Goal: Ask a question

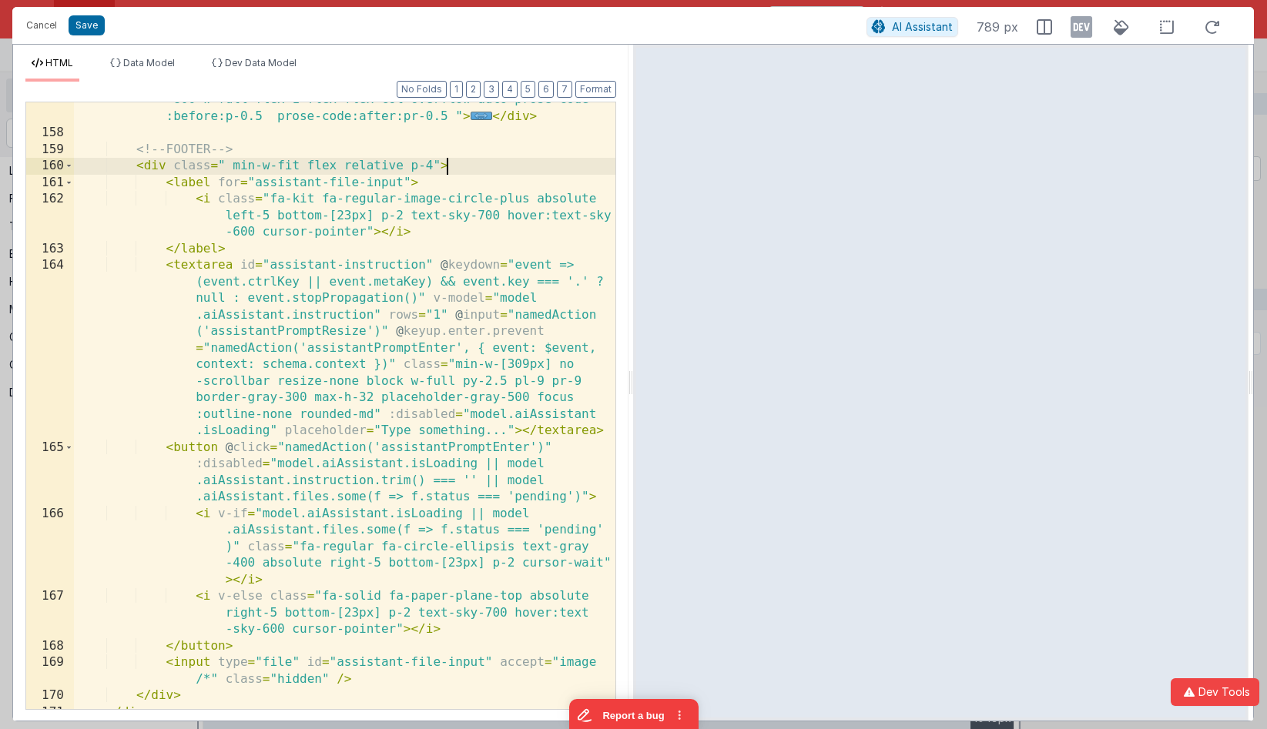
scroll to position [668, 0]
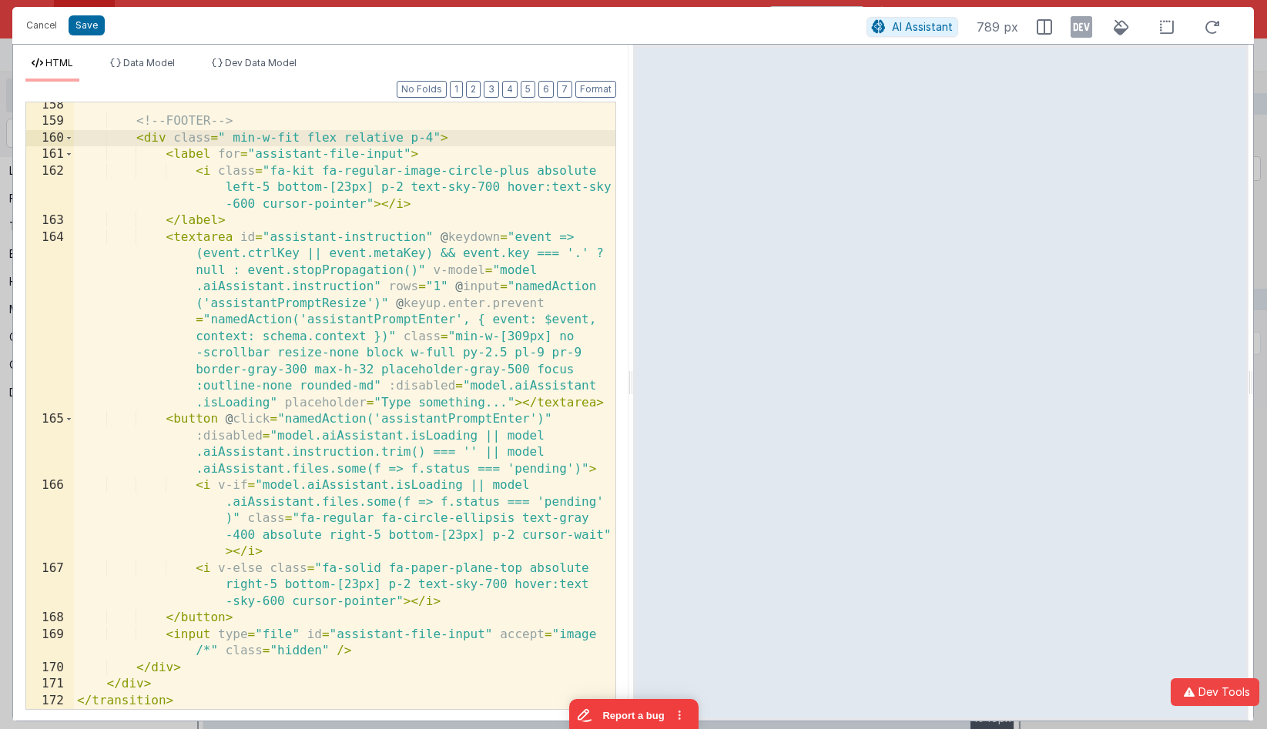
click at [198, 489] on div "<!-- FOOTER --> < div class = " min-w-fit flex relative p-4" > < label for = "a…" at bounding box center [344, 417] width 541 height 640
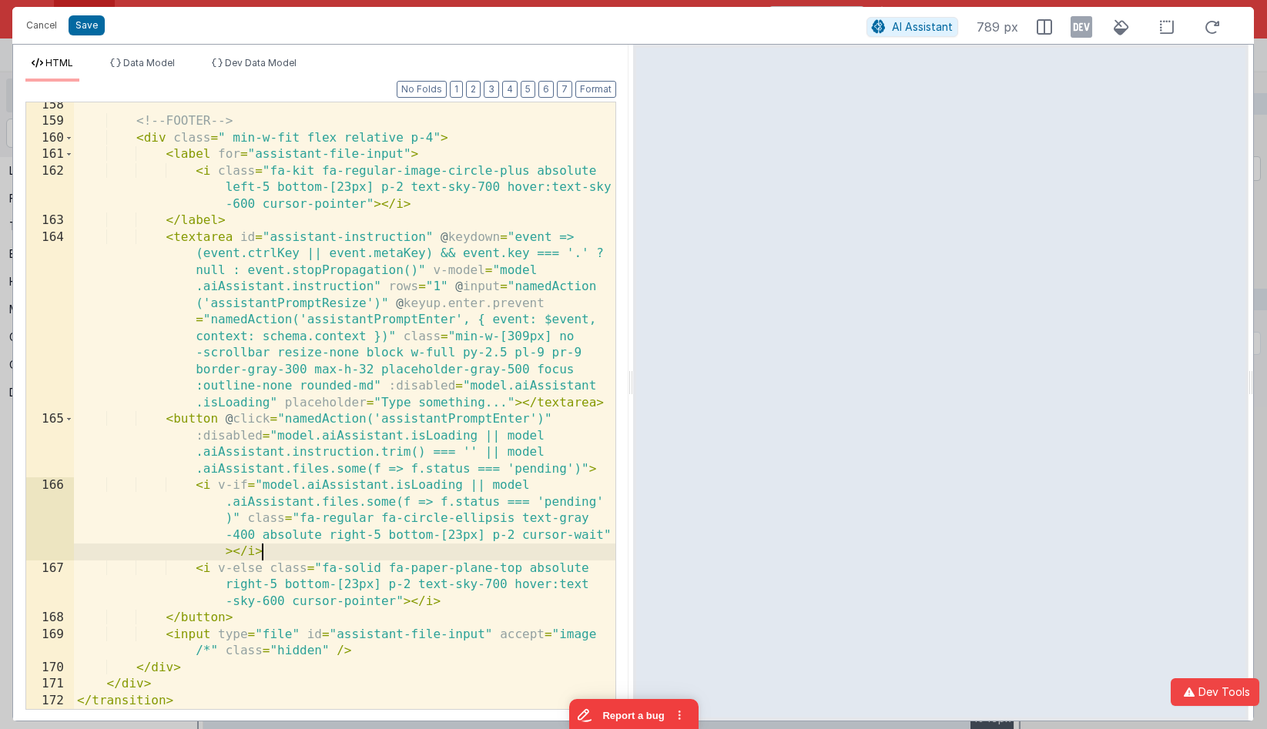
click at [383, 555] on div "<!-- FOOTER --> < div class = " min-w-fit flex relative p-4" > < label for = "a…" at bounding box center [344, 417] width 541 height 640
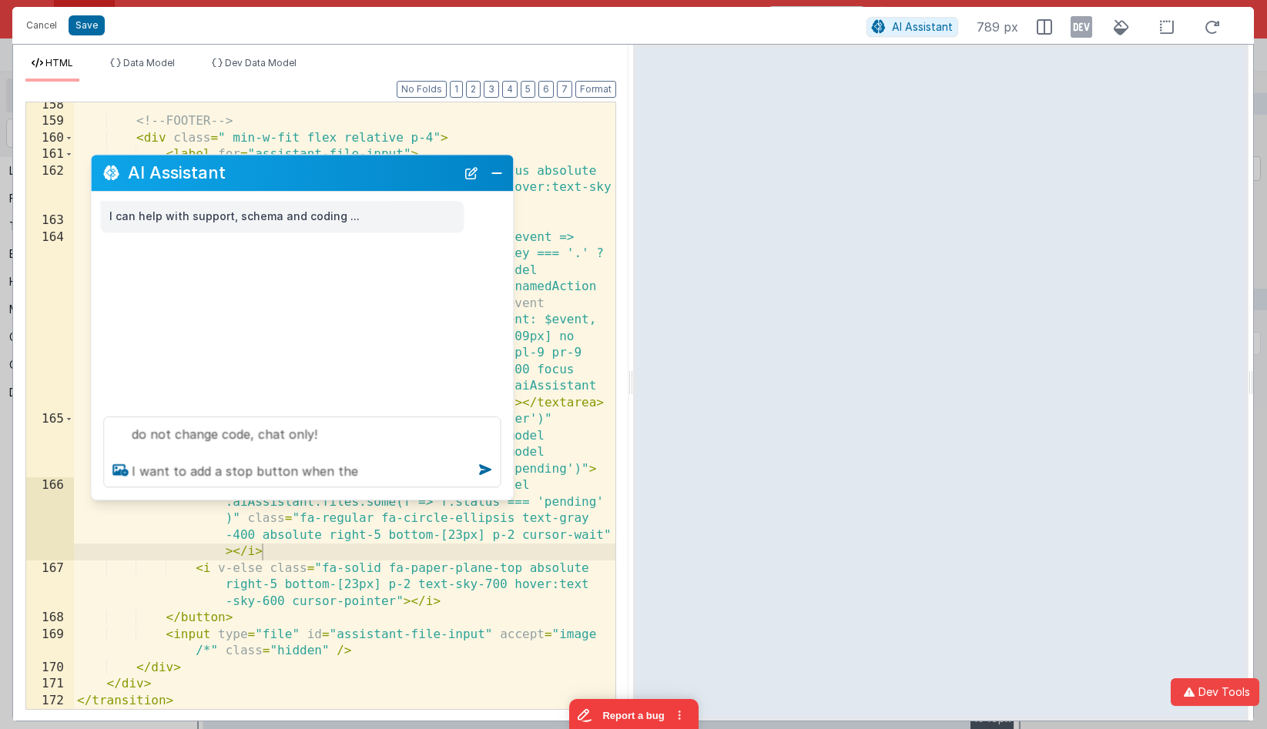
drag, startPoint x: 218, startPoint y: 395, endPoint x: 296, endPoint y: 177, distance: 231.5
click at [296, 177] on h2 "AI Assistant" at bounding box center [292, 173] width 328 height 18
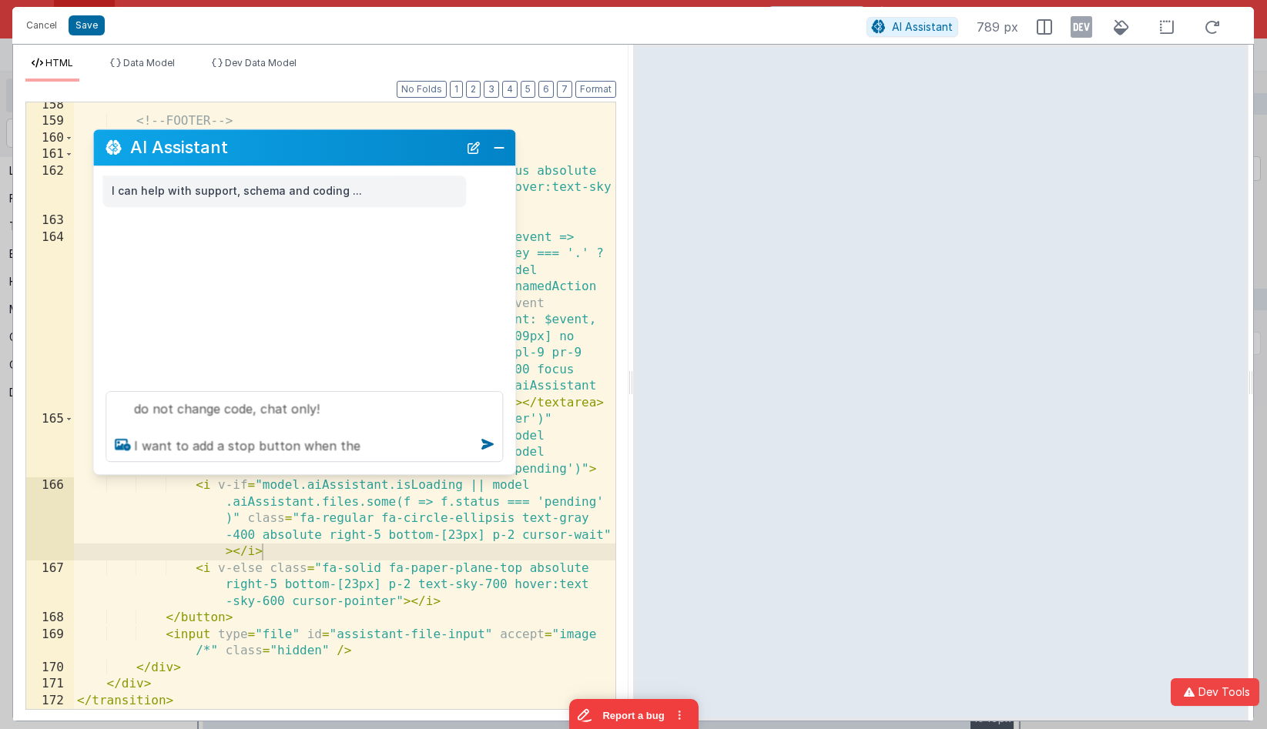
drag, startPoint x: 299, startPoint y: 175, endPoint x: 302, endPoint y: 149, distance: 25.6
click at [302, 149] on h2 "AI Assistant" at bounding box center [294, 148] width 328 height 18
click at [377, 444] on textarea "do not change code, chat only! I want to add a stop button when the" at bounding box center [304, 426] width 397 height 71
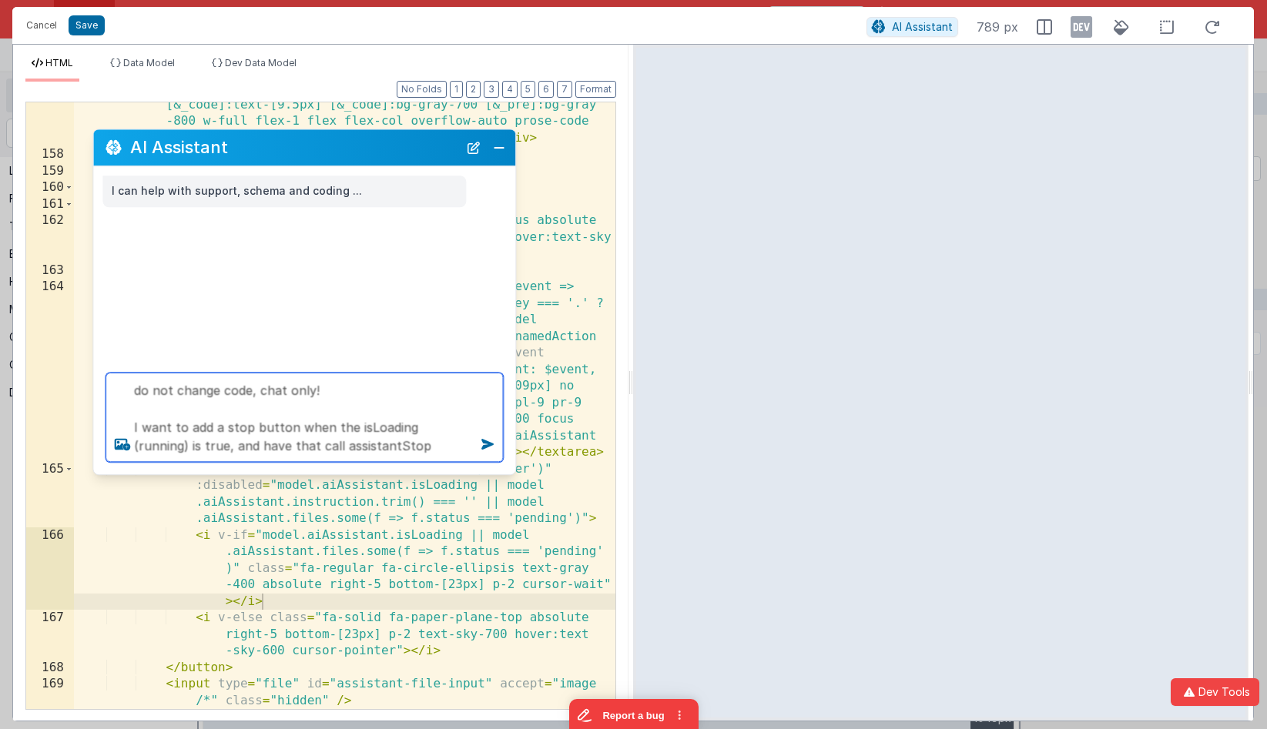
scroll to position [619, 0]
type textarea "do not change code, chat only! I want to add a stop button when the isLoading (…"
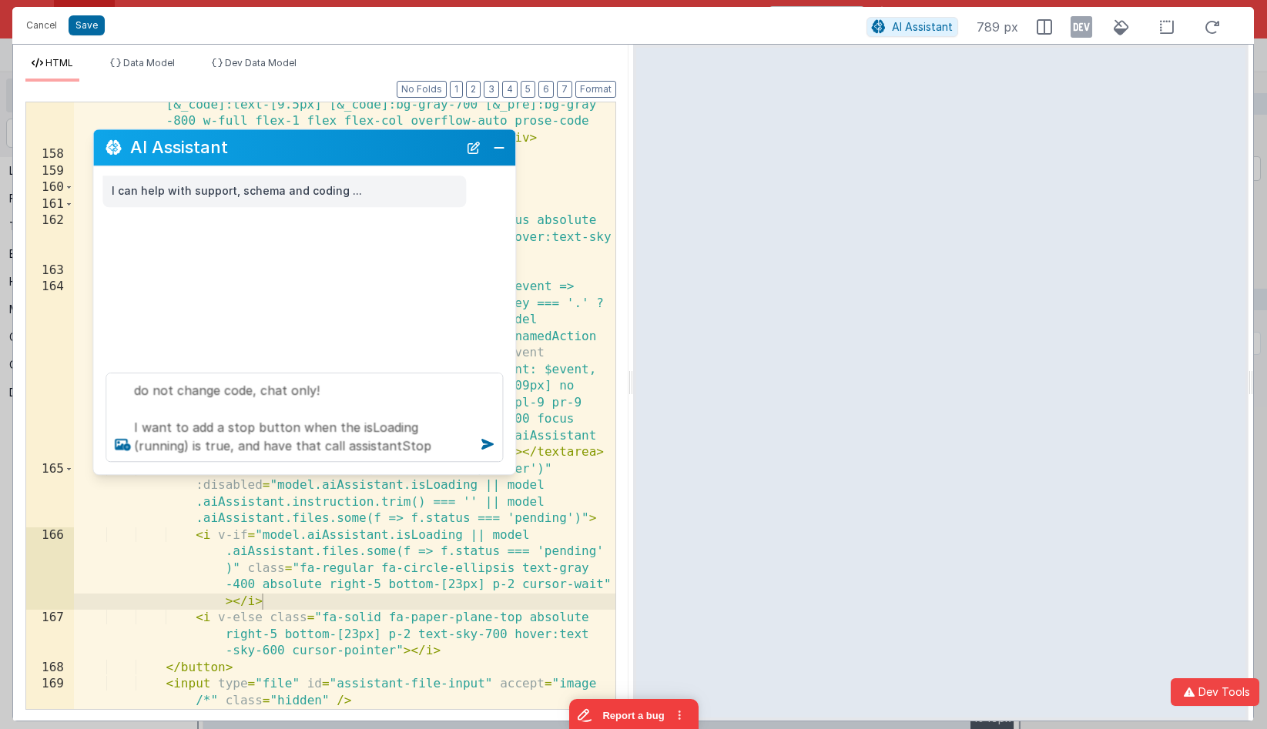
click at [367, 527] on div "< div class = "min-w-[309px] [&_code]:text-xs [&_code]:text-white [&_code]:text…" at bounding box center [344, 425] width 541 height 690
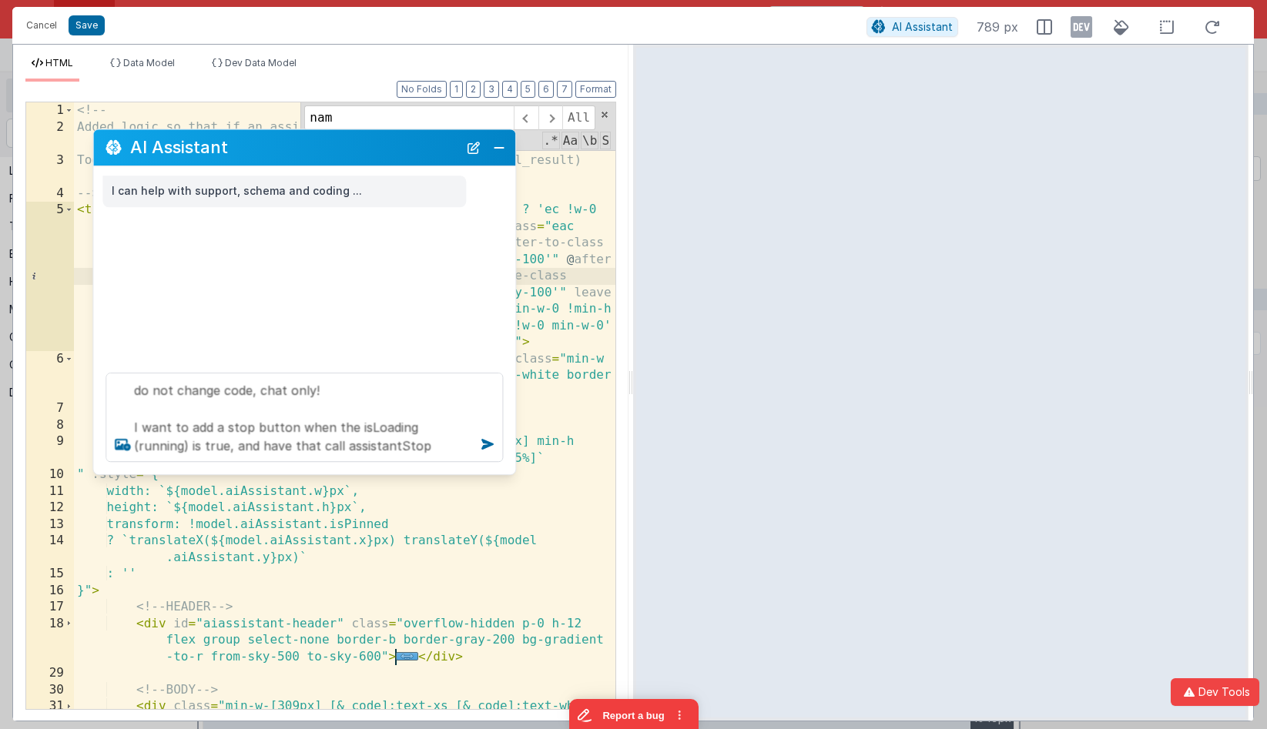
scroll to position [0, 0]
type input "nameda"
click at [552, 113] on span at bounding box center [550, 118] width 24 height 25
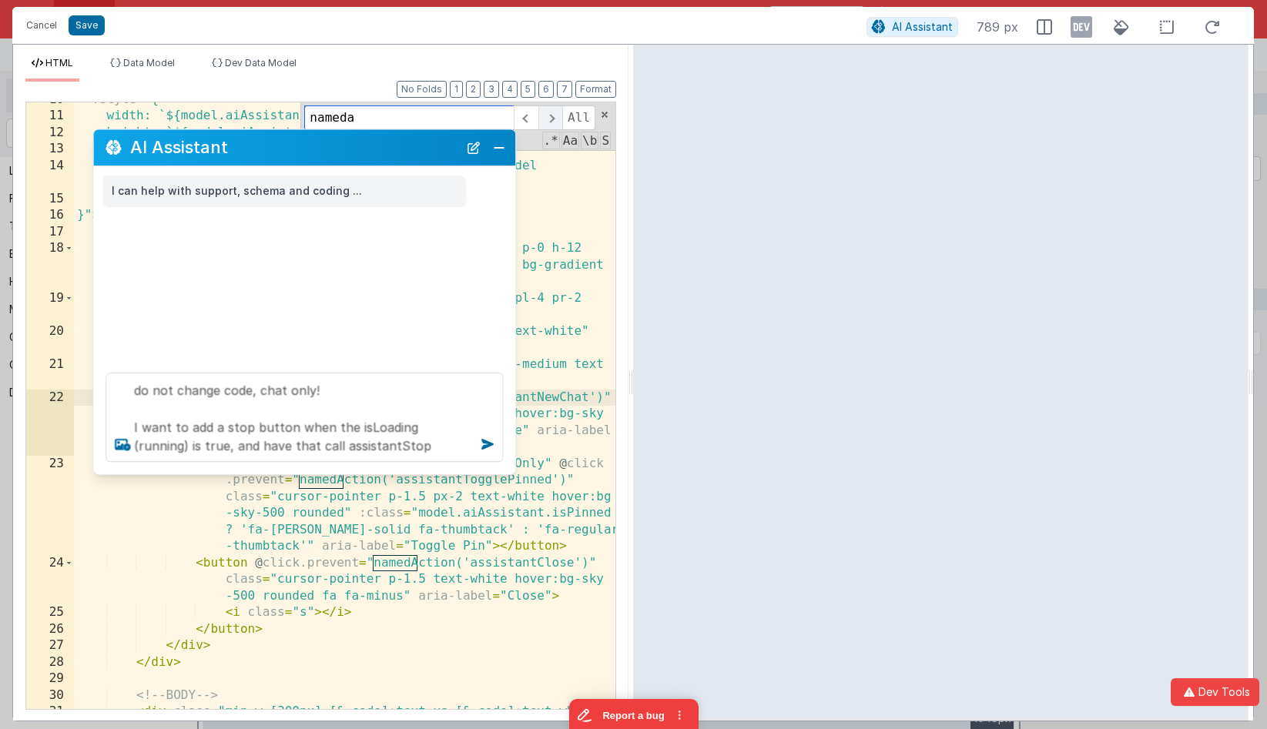
scroll to position [375, 0]
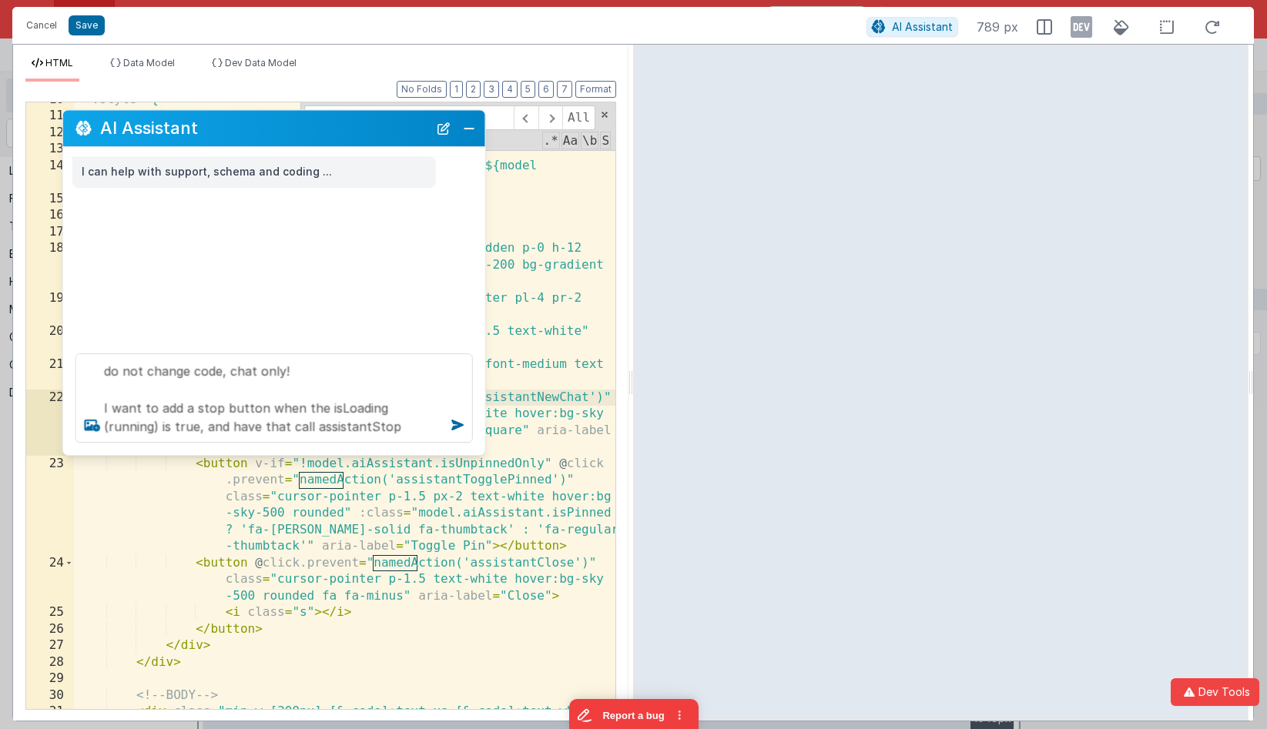
drag, startPoint x: 393, startPoint y: 159, endPoint x: 363, endPoint y: 139, distance: 35.7
click at [363, 139] on div "AI Assistant" at bounding box center [274, 128] width 422 height 36
click at [364, 424] on textarea "do not change code, chat only! I want to add a stop button when the isLoading (…" at bounding box center [273, 398] width 397 height 89
type textarea "do not change code, chat only! I want to add a stop button when the isLoading (…"
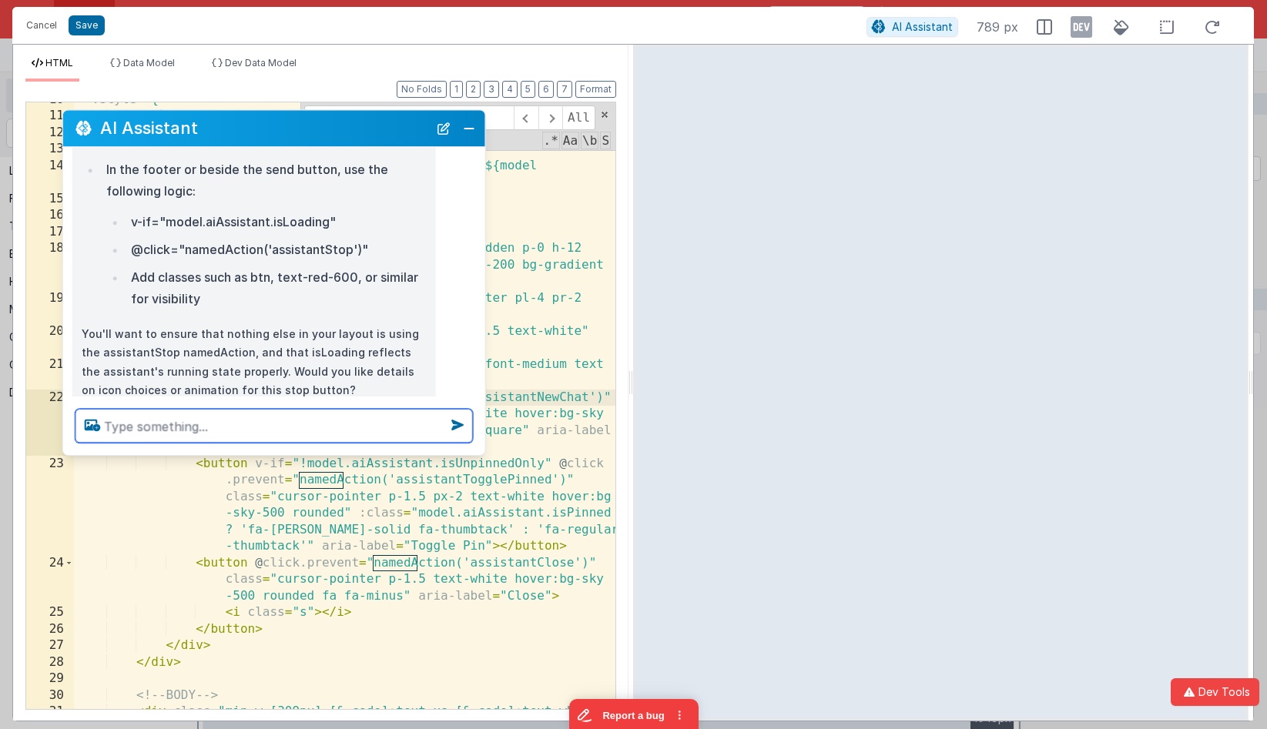
scroll to position [336, 0]
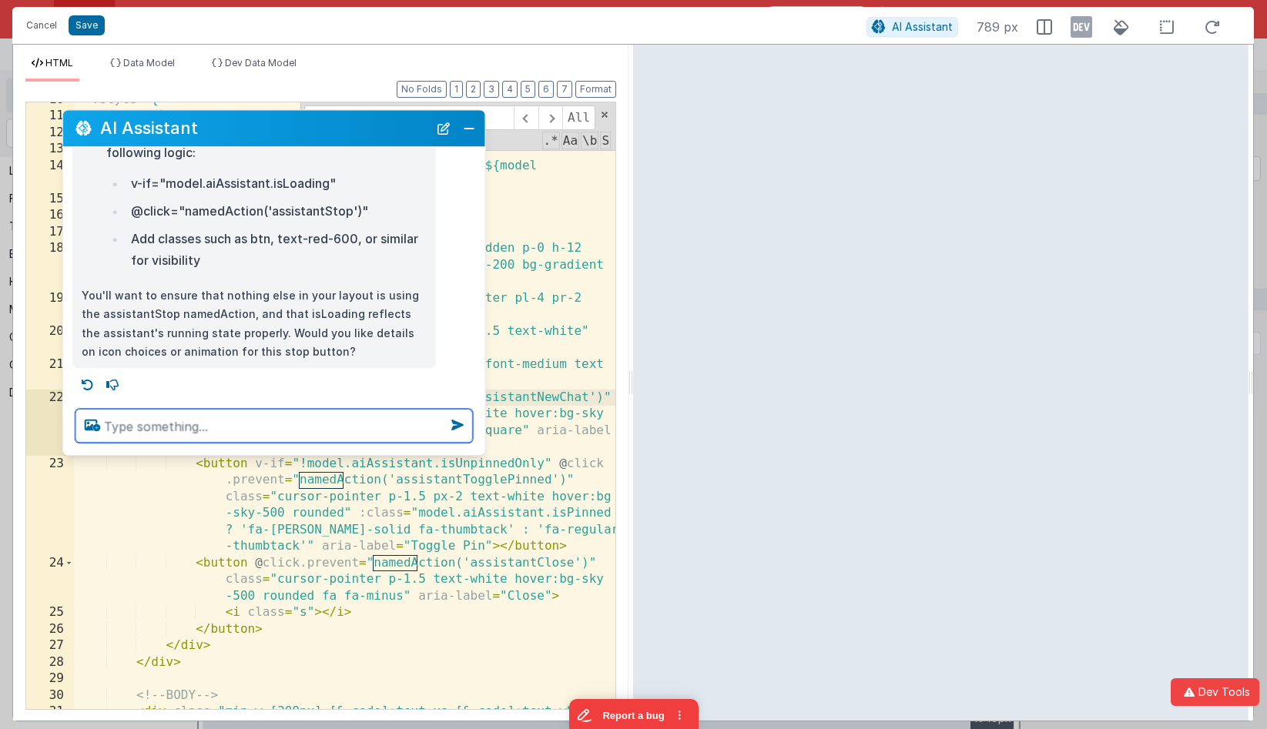
click at [335, 427] on textarea at bounding box center [273, 426] width 397 height 34
type textarea "ok make the change preserving all outer code"
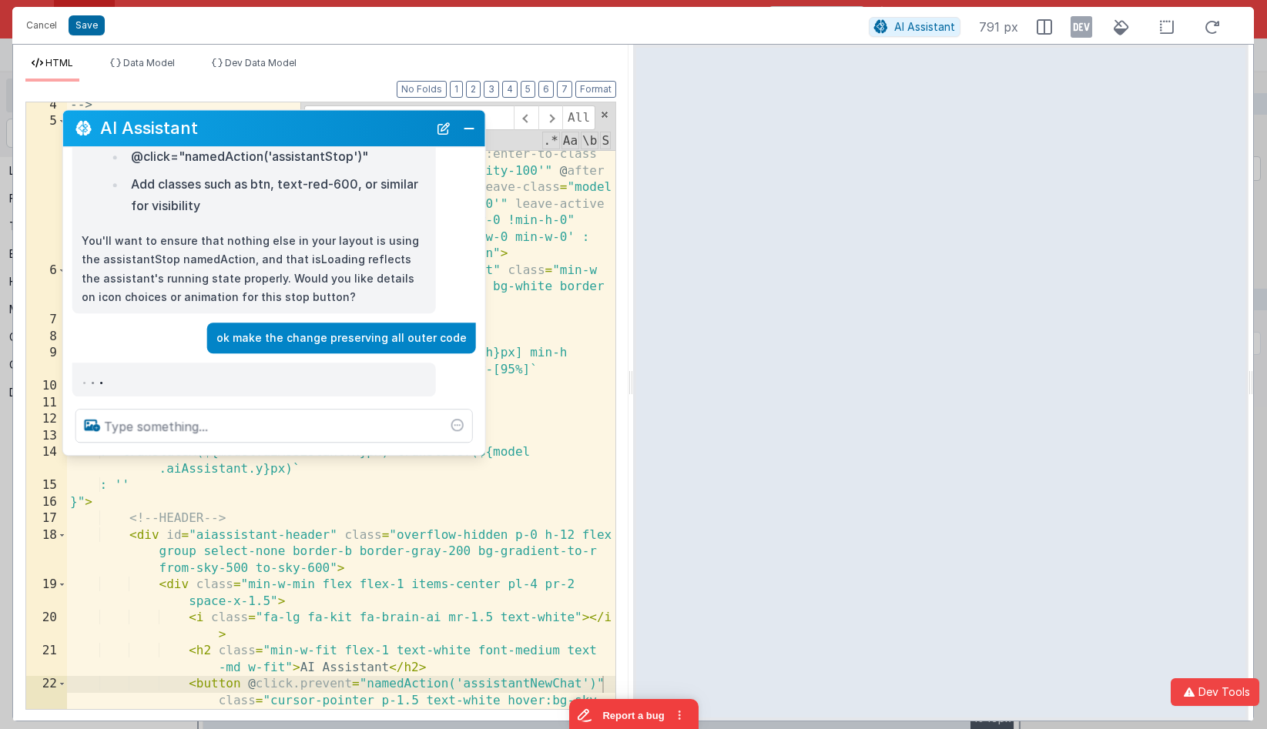
scroll to position [138, 0]
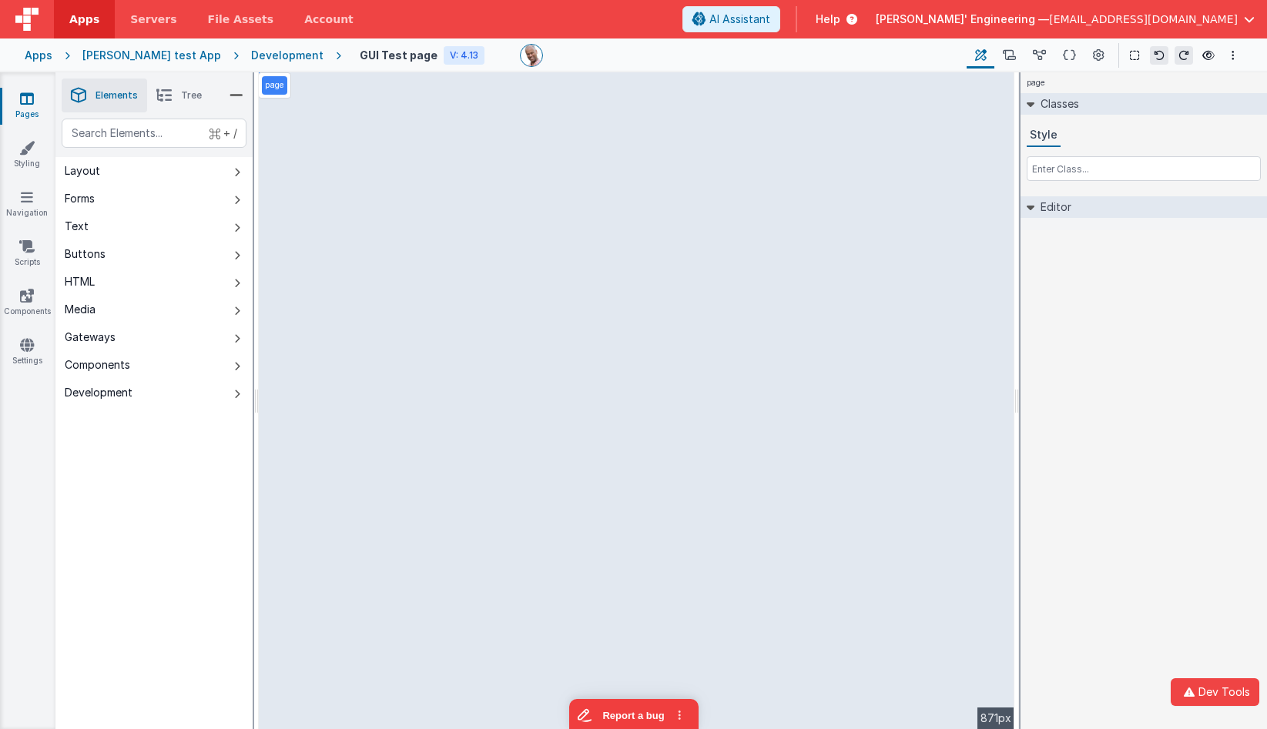
click at [1168, 414] on div "page Classes Style Editor DEV: Focus DEV: builderToggleConditionalCSS DEV: Remo…" at bounding box center [1144, 400] width 246 height 657
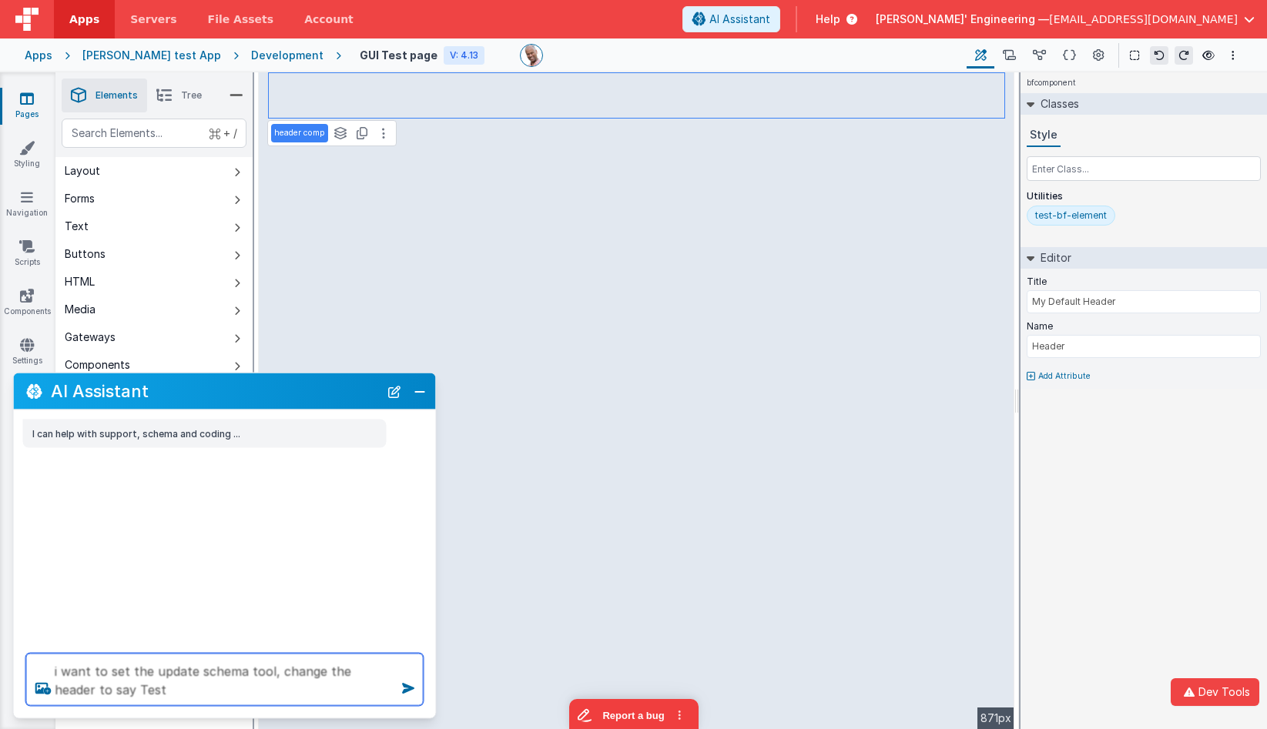
type textarea "i want to set the update schema tool, change the header to say Test"
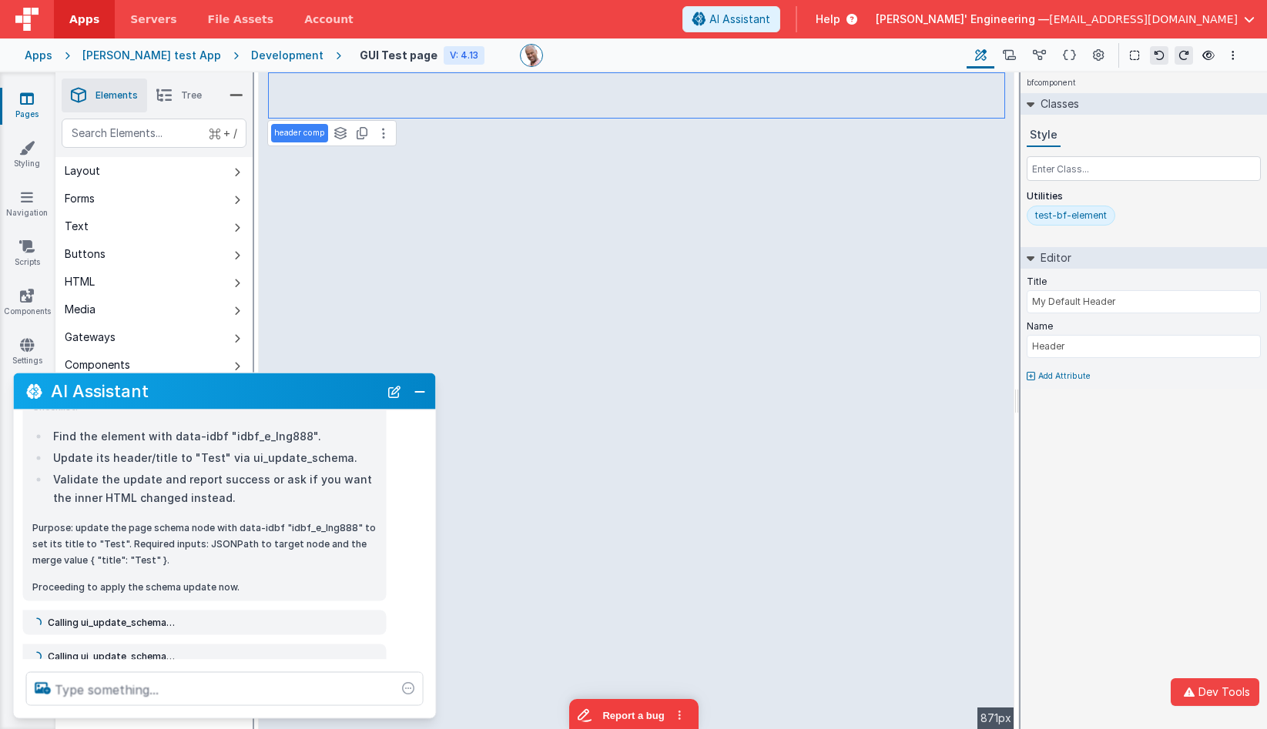
scroll to position [112, 0]
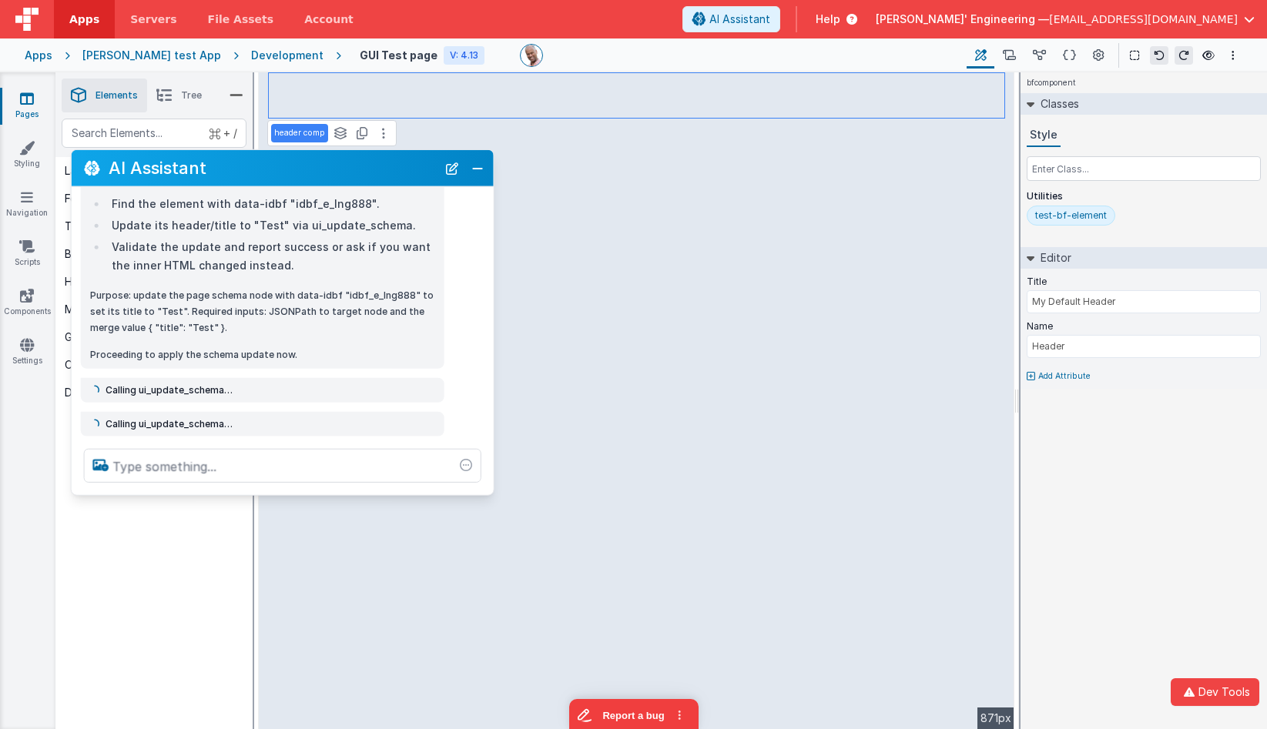
drag, startPoint x: 172, startPoint y: 397, endPoint x: 229, endPoint y: 171, distance: 233.5
click at [229, 171] on h2 "AI Assistant" at bounding box center [273, 168] width 328 height 18
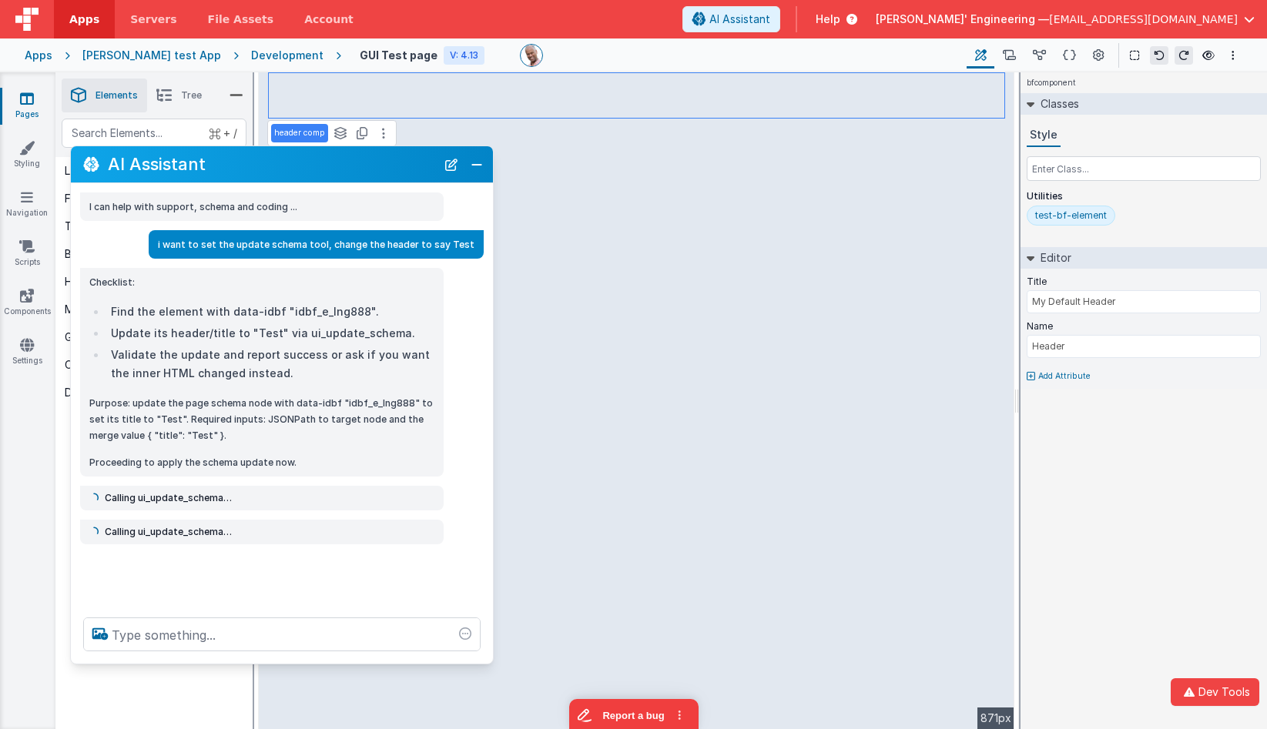
scroll to position [0, 0]
drag, startPoint x: 214, startPoint y: 489, endPoint x: 227, endPoint y: 650, distance: 161.5
click at [210, 662] on div at bounding box center [282, 634] width 422 height 59
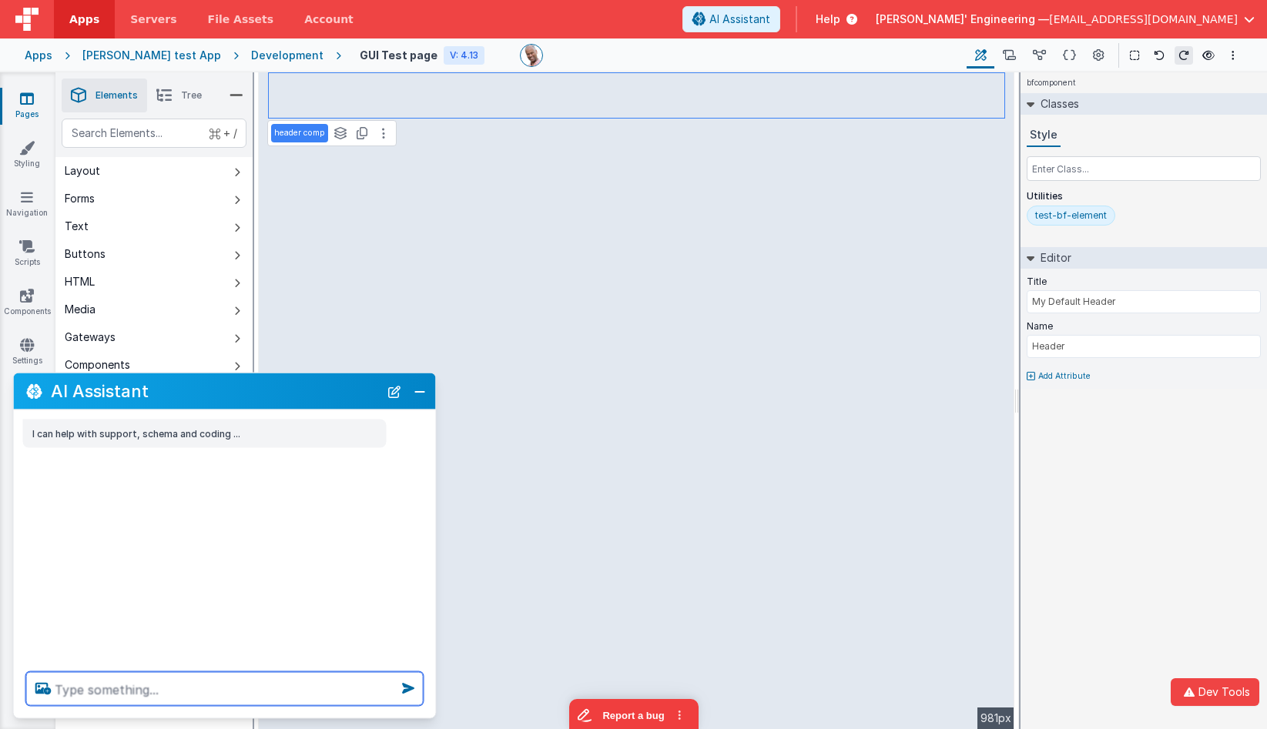
click at [220, 689] on textarea at bounding box center [224, 689] width 397 height 34
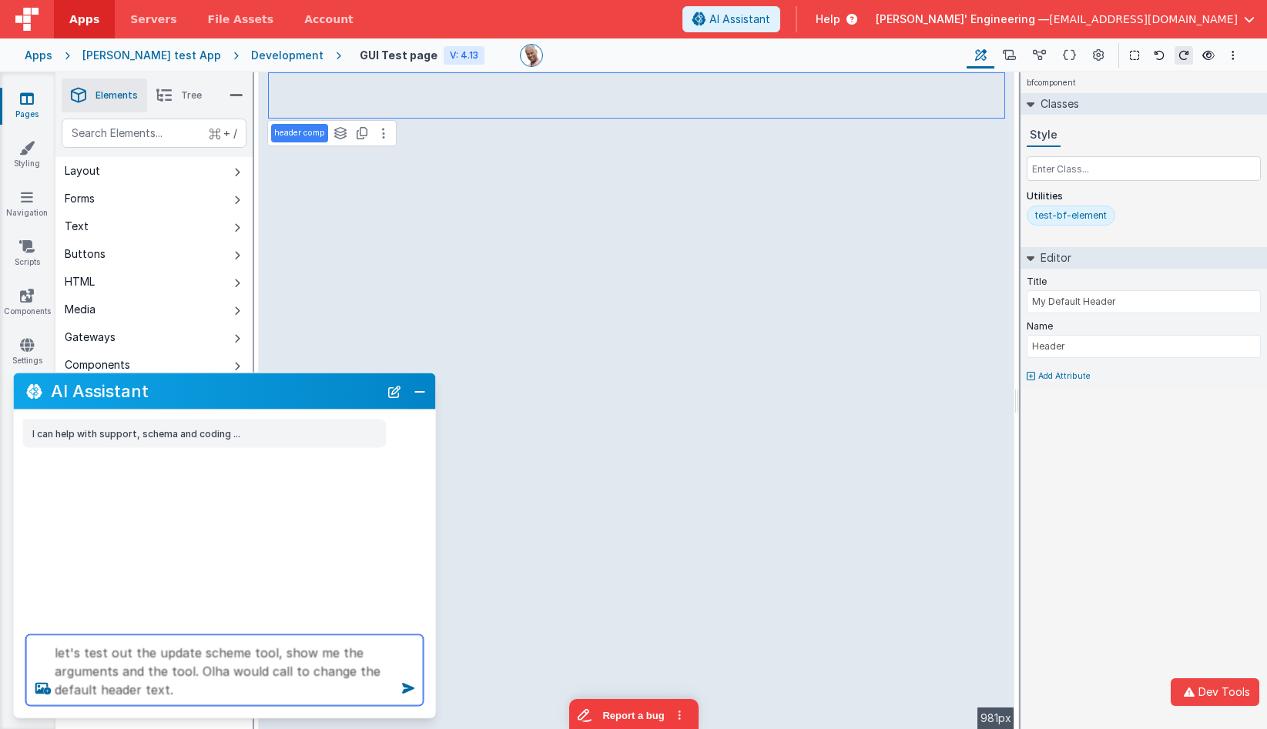
type textarea "let's test out the update scheme tool, show me the arguments and the tool. Olha…"
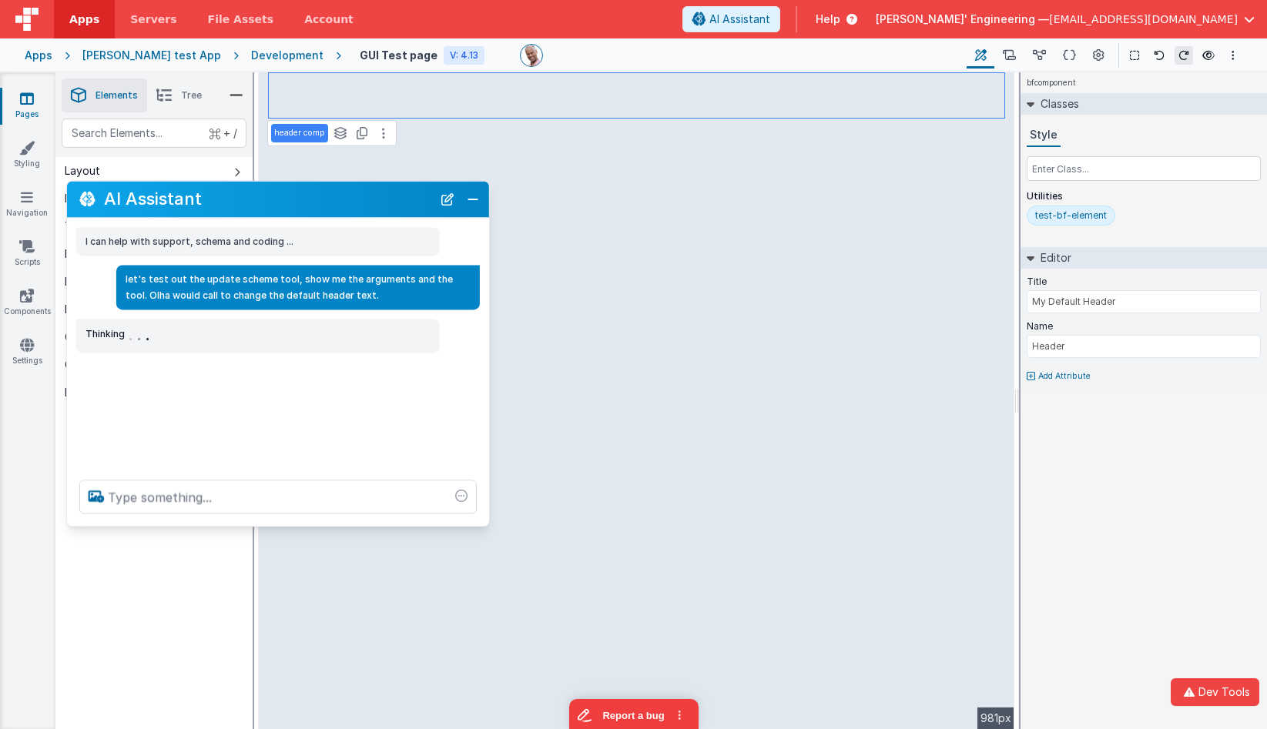
drag, startPoint x: 203, startPoint y: 380, endPoint x: 248, endPoint y: 206, distance: 179.0
click at [248, 206] on div "AI Assistant" at bounding box center [278, 199] width 422 height 36
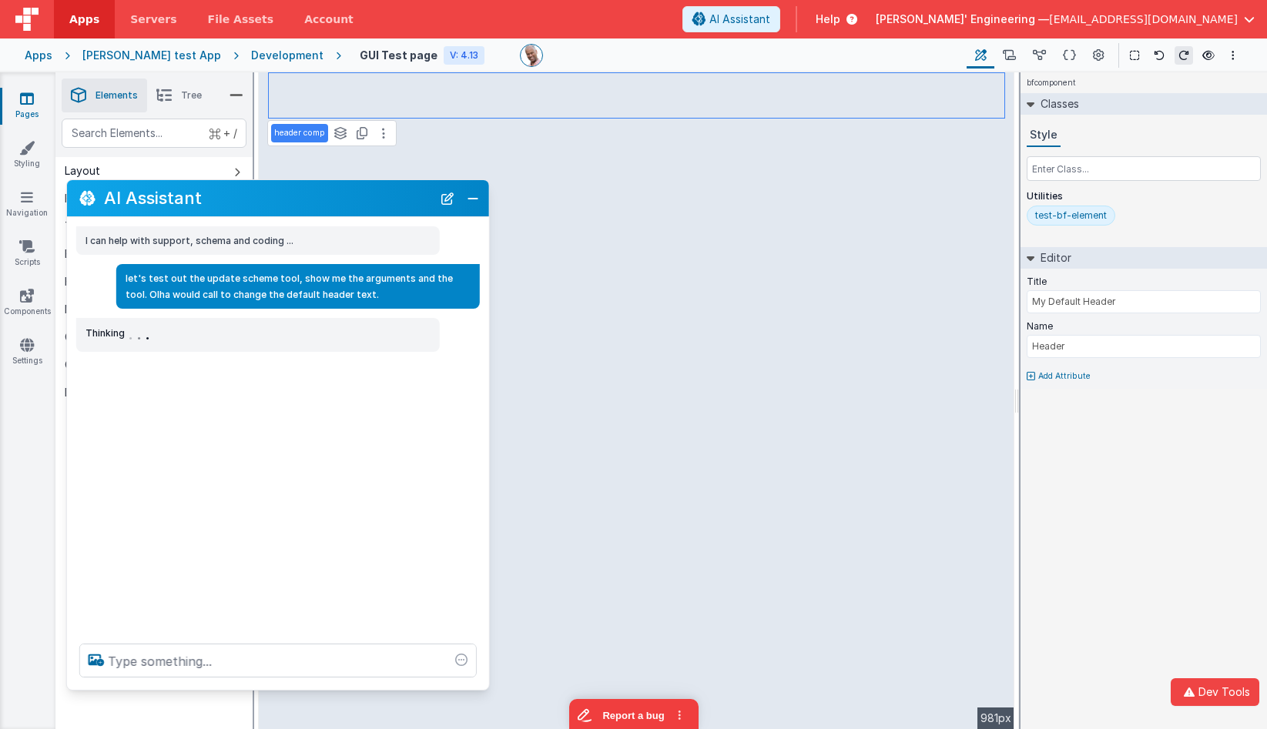
drag, startPoint x: 171, startPoint y: 521, endPoint x: 175, endPoint y: 679, distance: 158.0
click at [169, 686] on div at bounding box center [278, 661] width 422 height 59
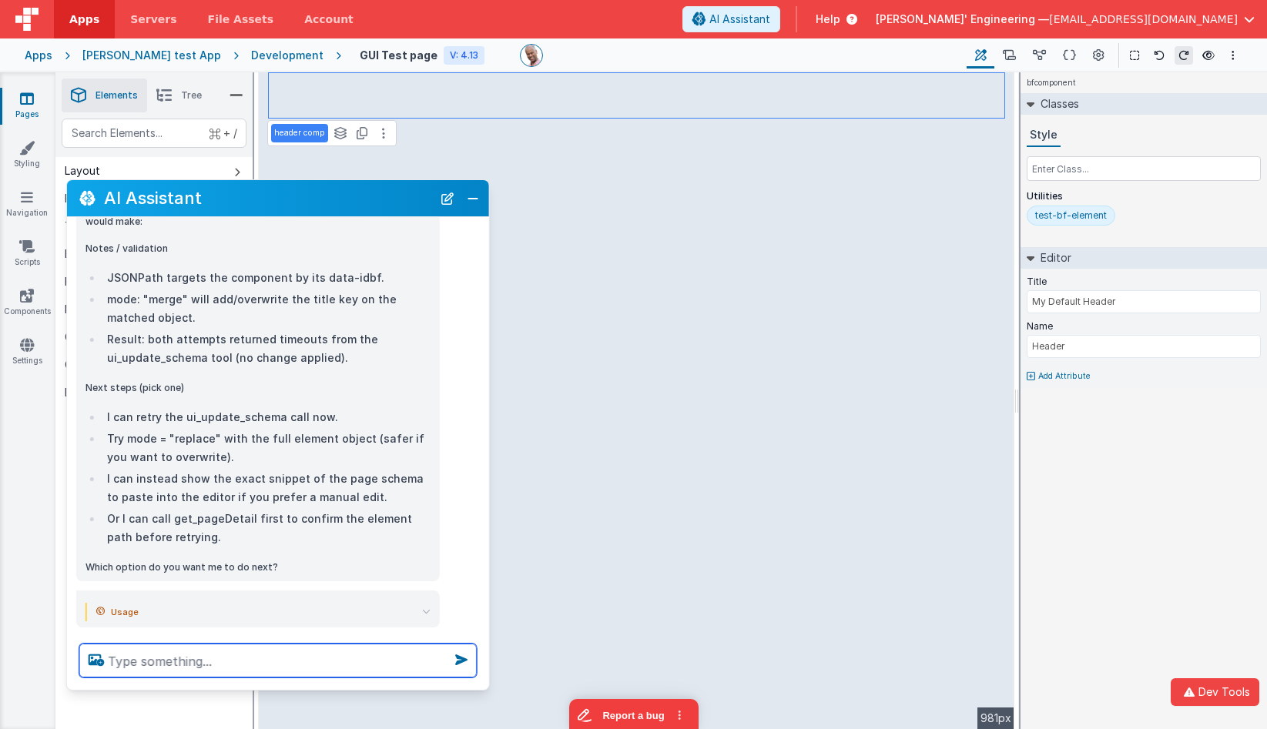
scroll to position [1115, 0]
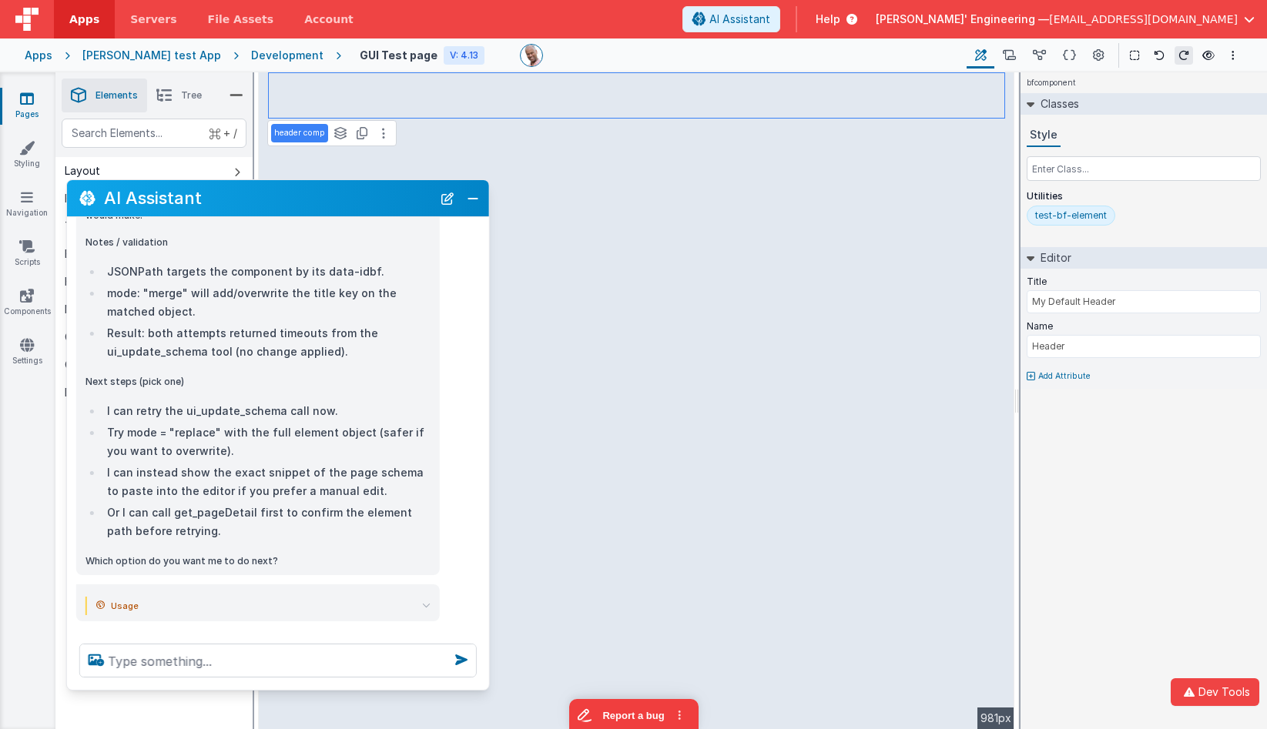
click at [426, 597] on summary "Usage" at bounding box center [263, 606] width 334 height 18
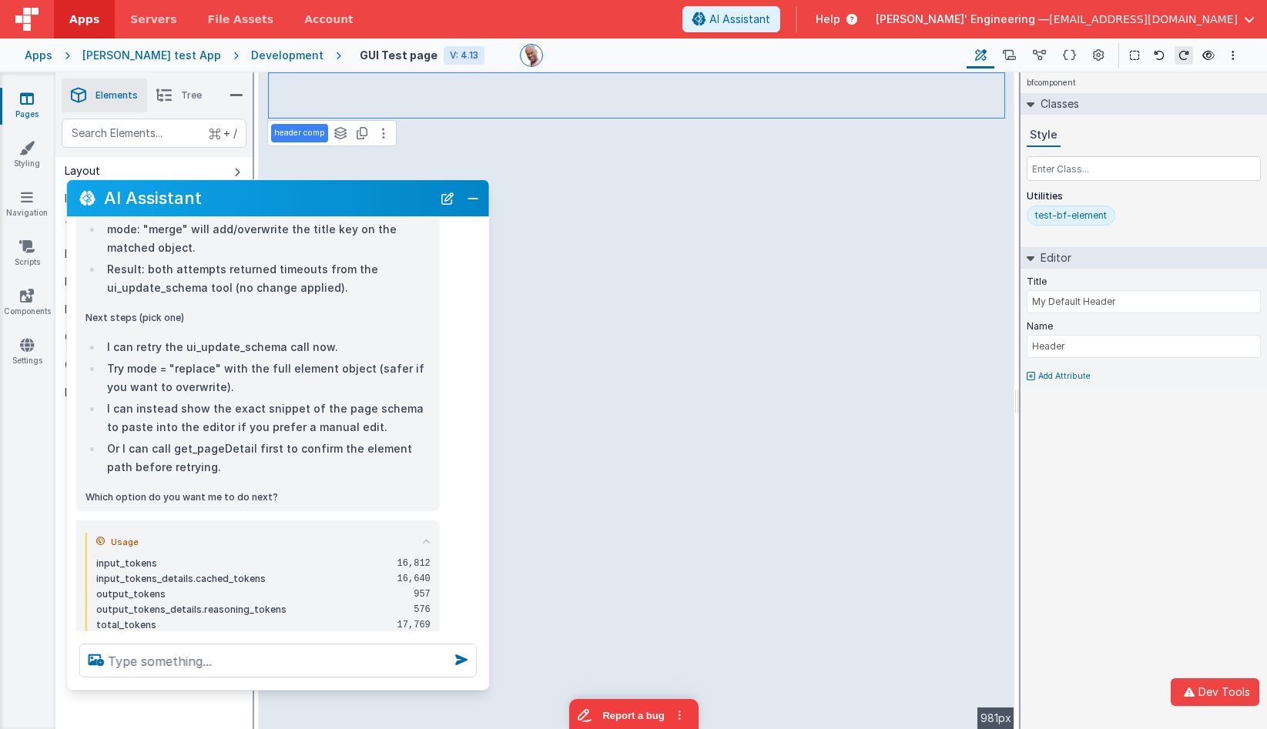
scroll to position [1195, 0]
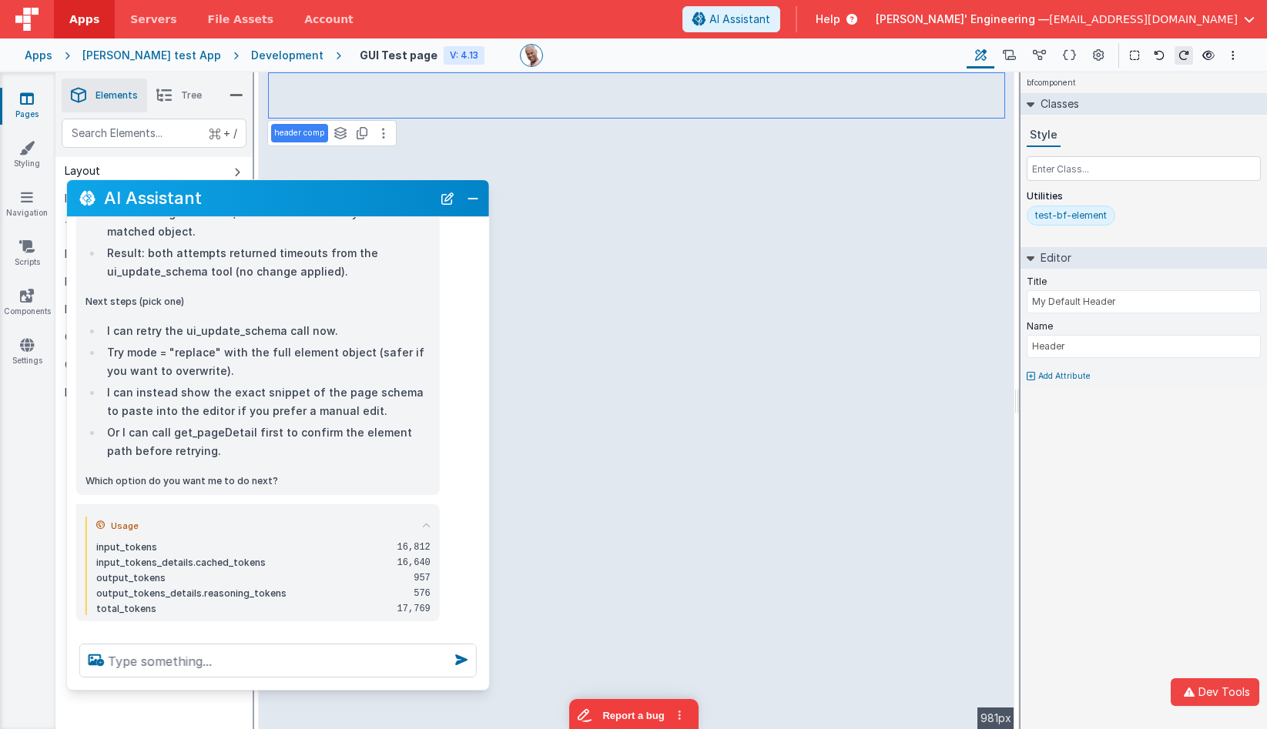
click at [427, 521] on icon at bounding box center [426, 525] width 8 height 8
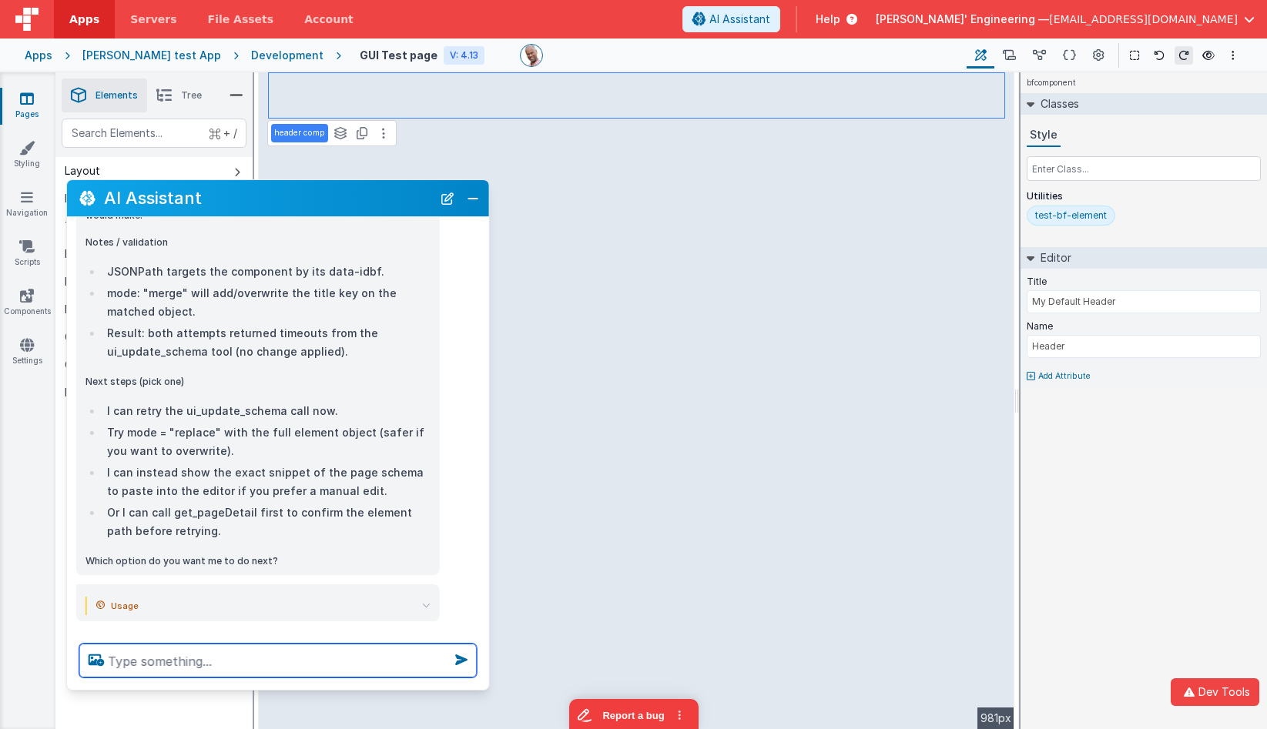
click at [256, 656] on textarea at bounding box center [277, 661] width 397 height 34
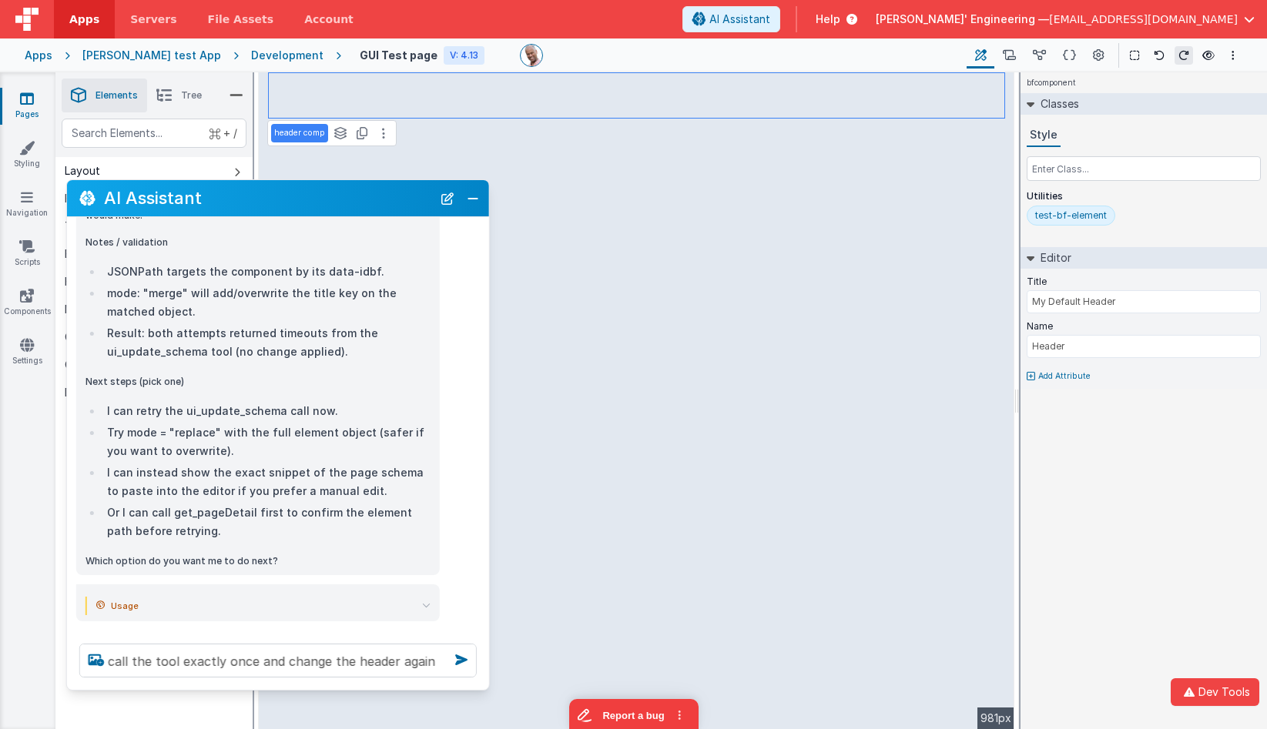
scroll to position [2, 0]
type textarea "call the tool exactly once and change the header again"
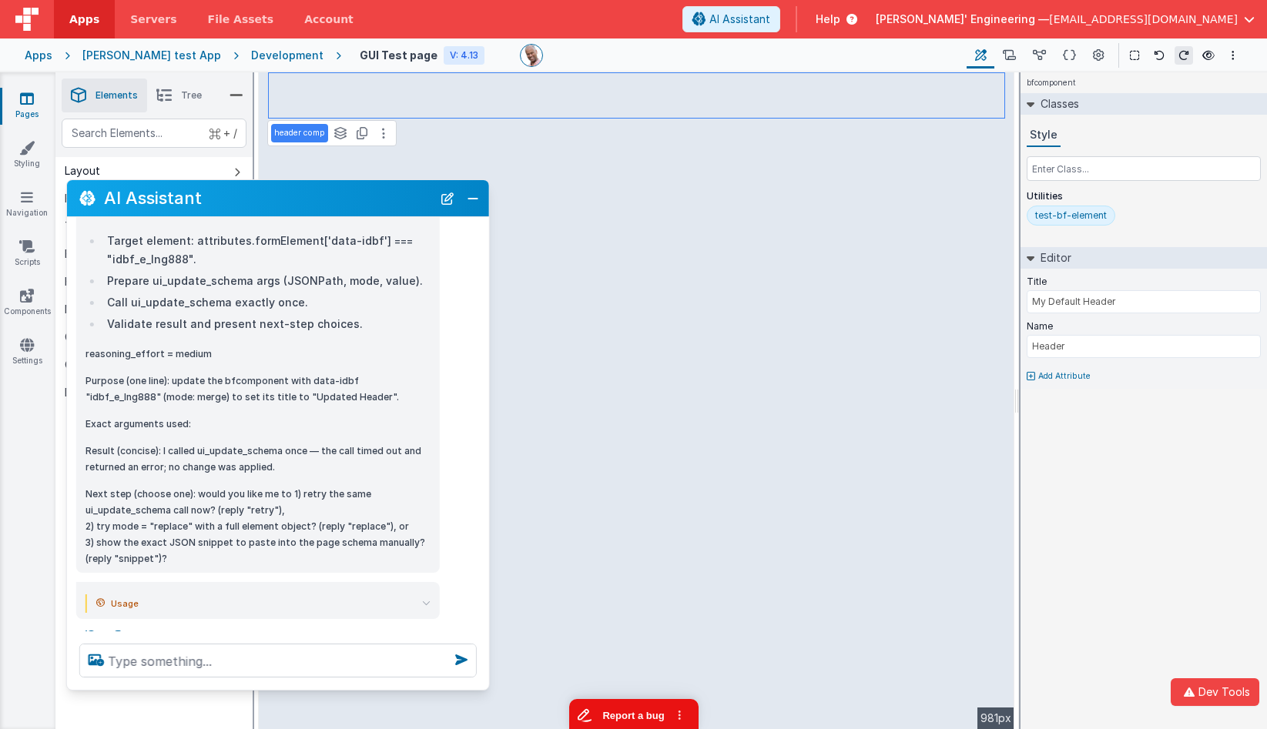
scroll to position [2261, 0]
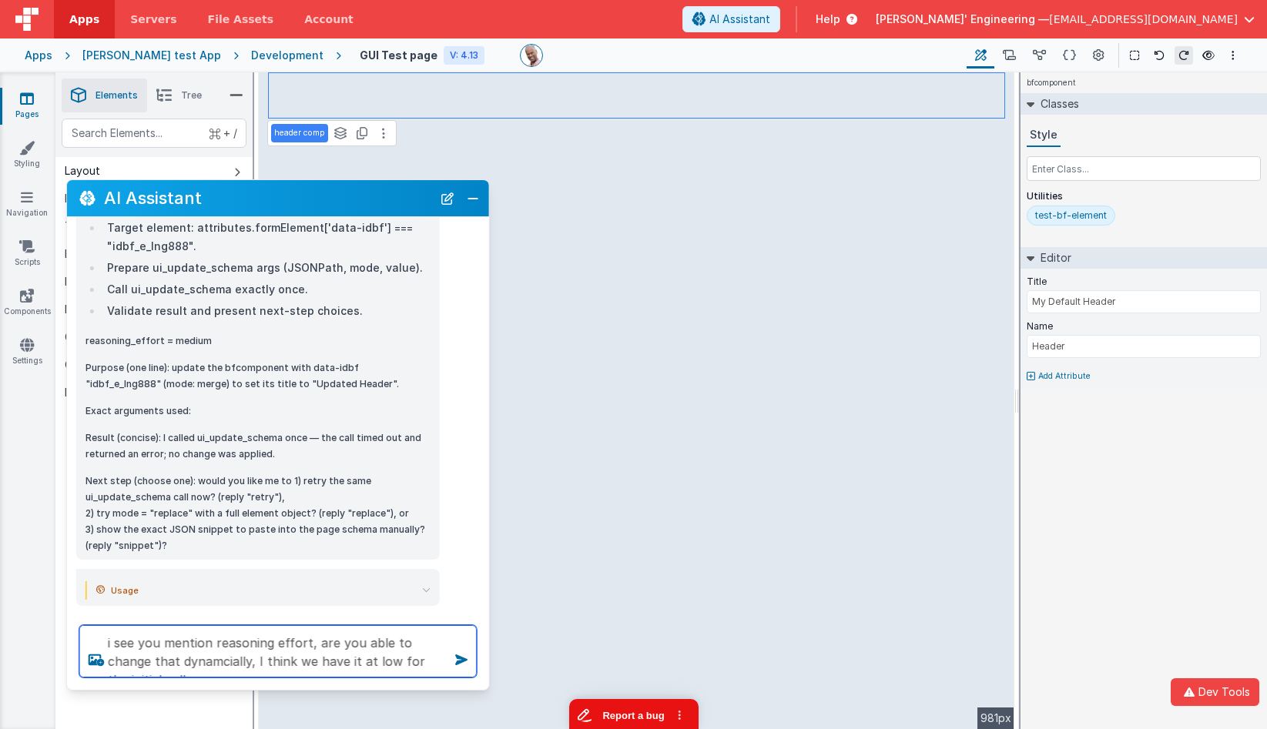
type textarea "i see you mention reasoning effort, are you able to change that dynamcially, I …"
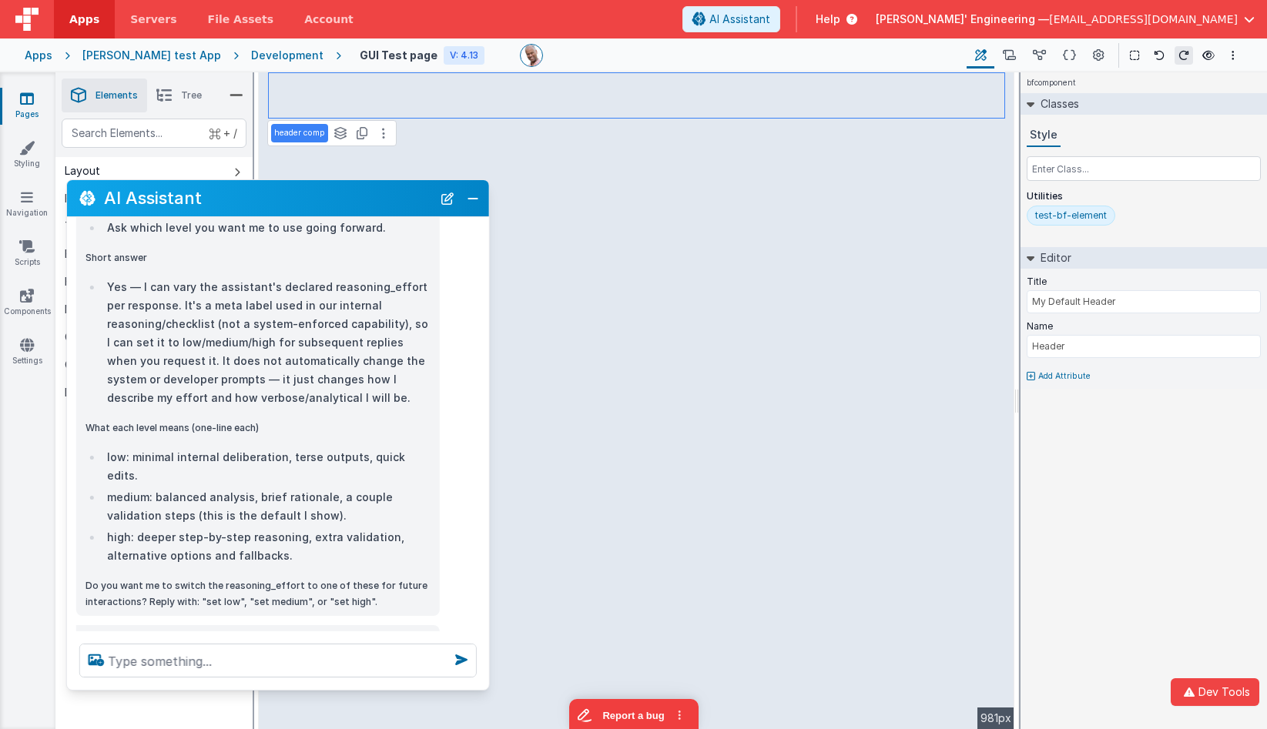
scroll to position [2868, 0]
type textarea "what about verbosity"
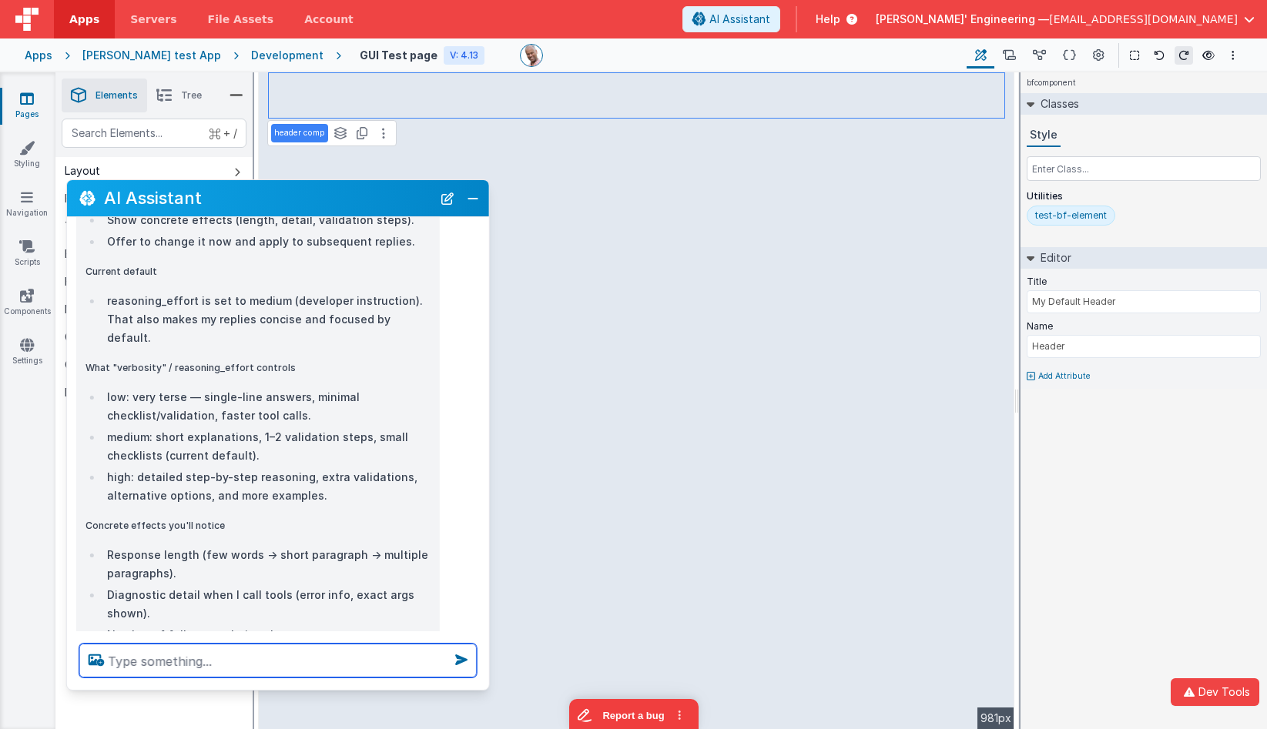
scroll to position [3636, 0]
type textarea "set verbosity to low,a nd reasoning to low or minimal, then return some lorum i…"
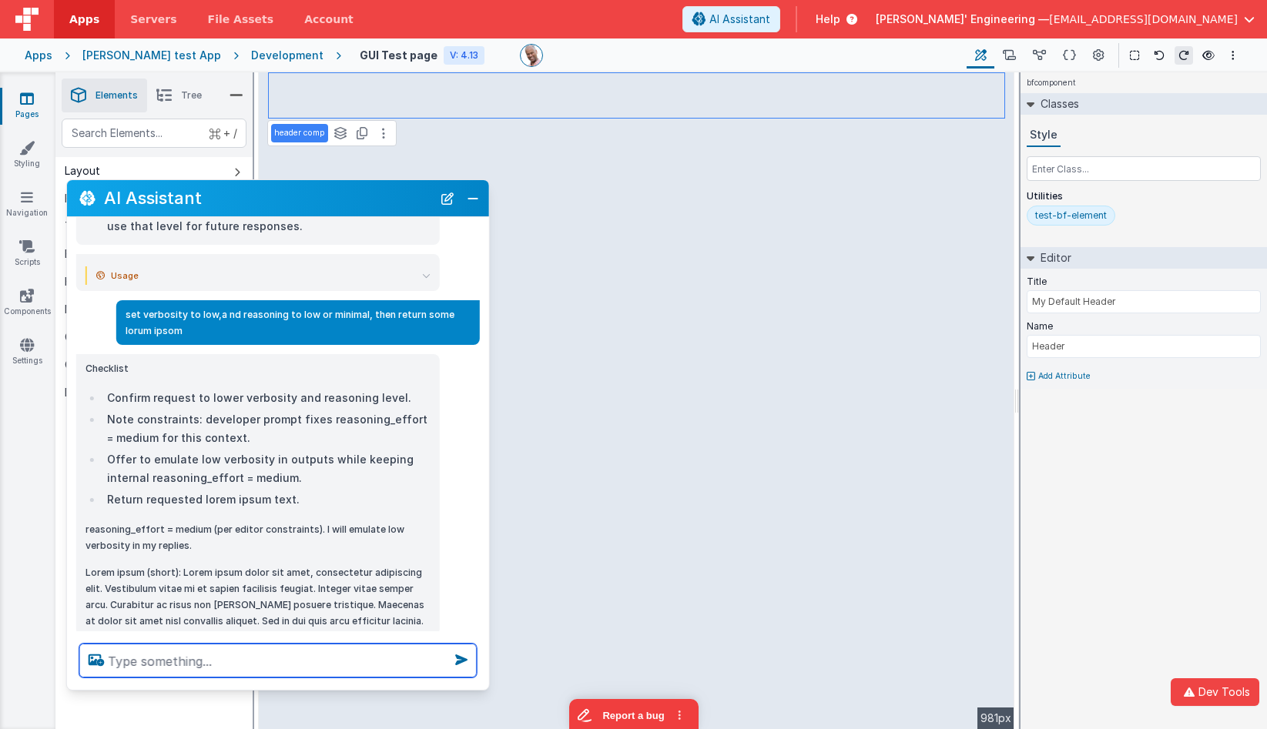
scroll to position [4122, 0]
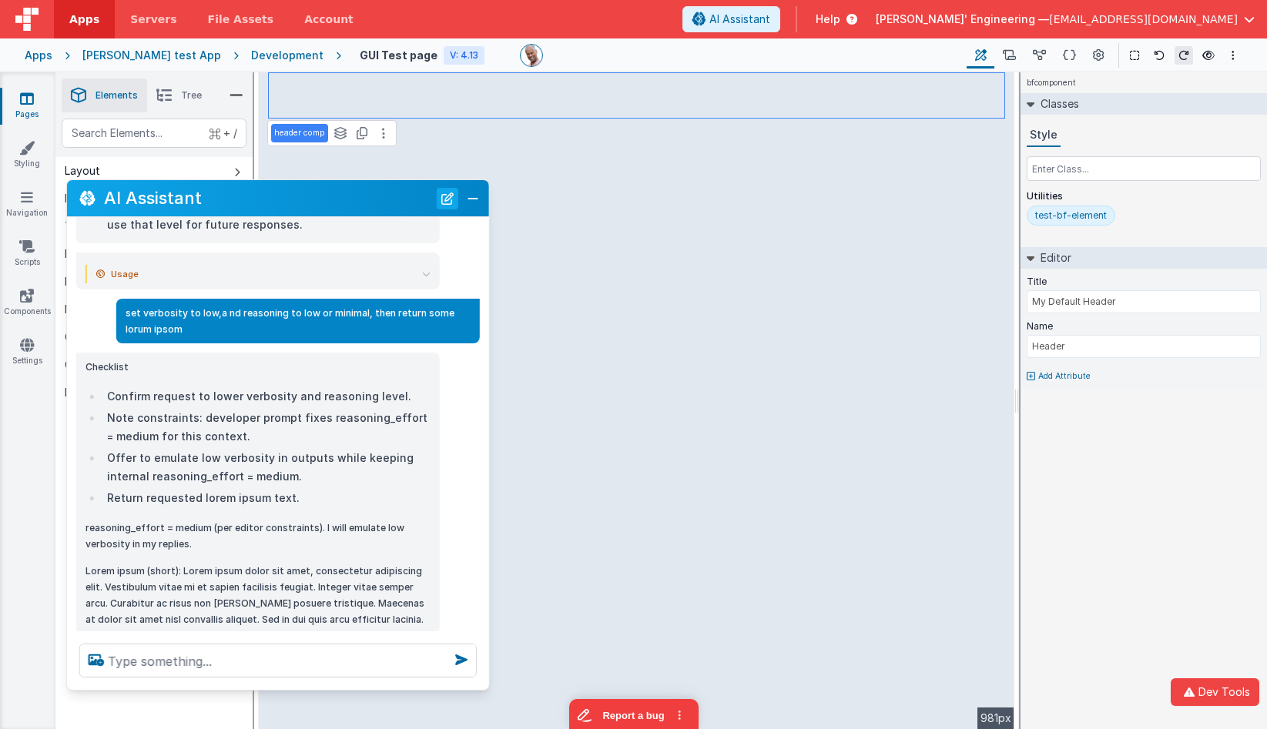
click at [445, 206] on button "New Chat" at bounding box center [448, 199] width 22 height 22
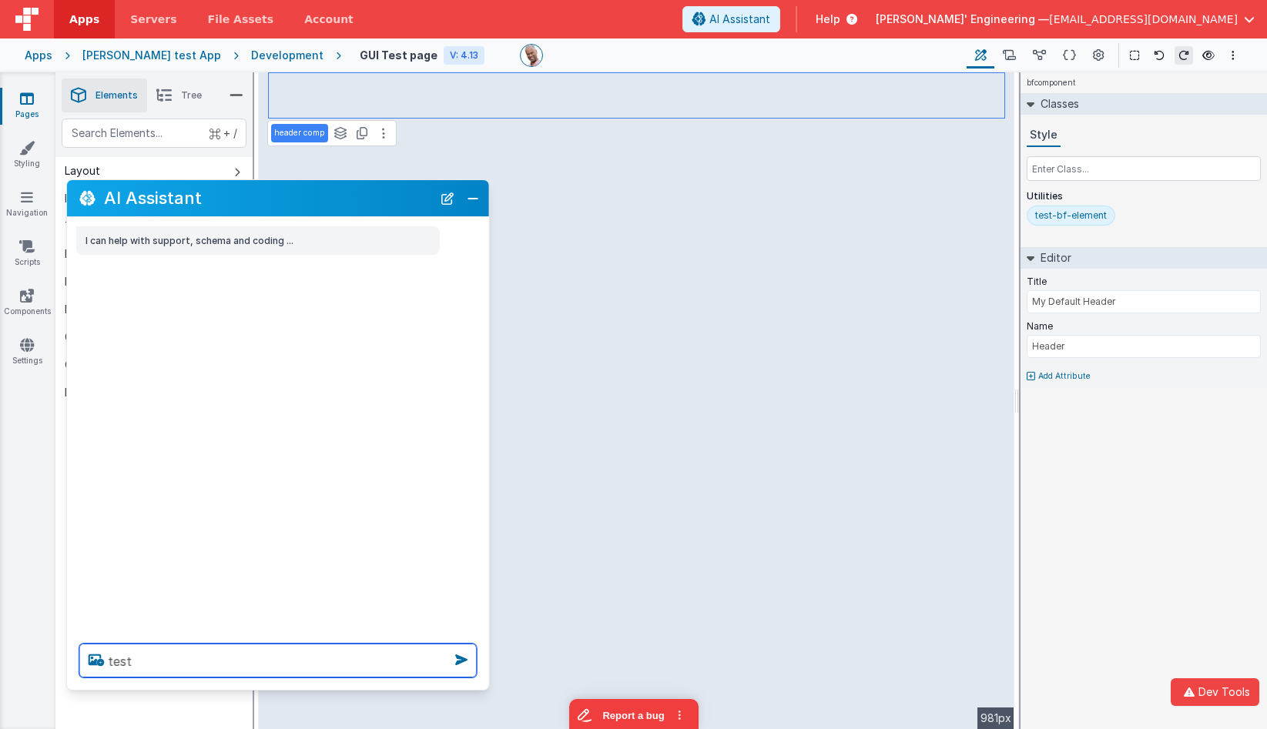
type textarea "test"
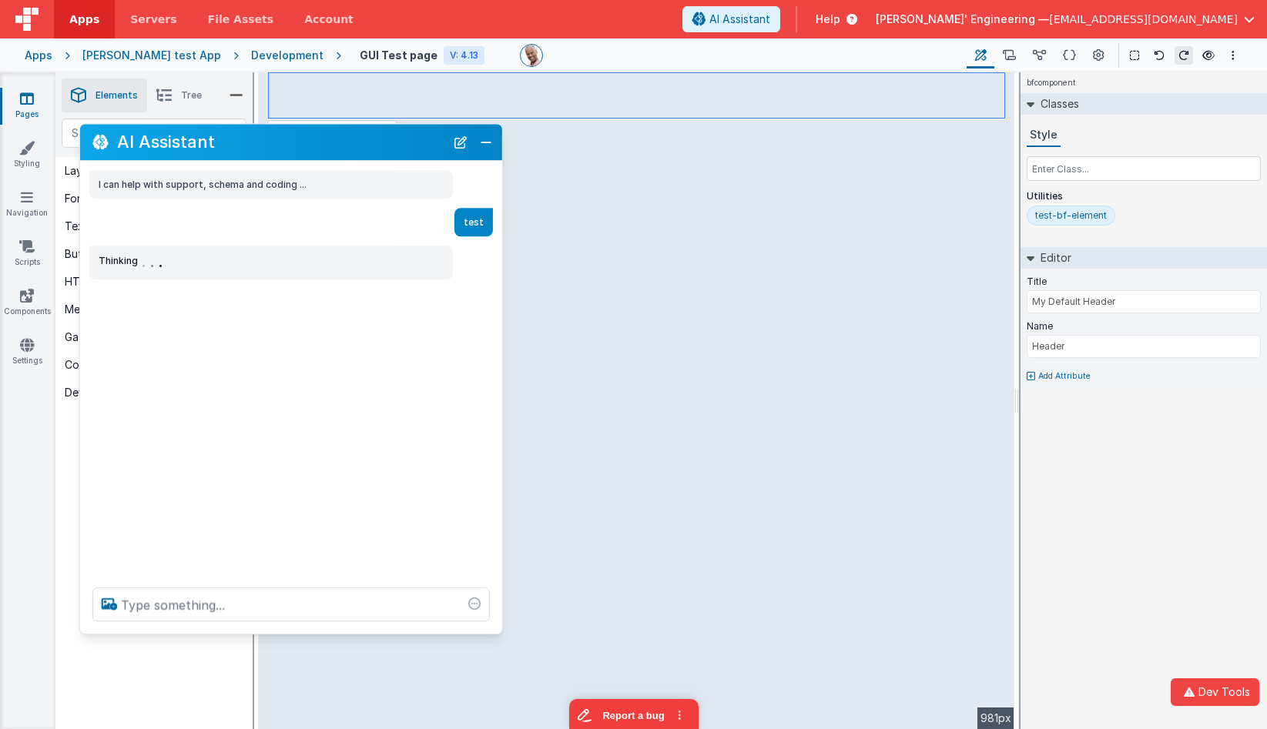
drag, startPoint x: 223, startPoint y: 203, endPoint x: 236, endPoint y: 146, distance: 57.7
click at [236, 146] on h2 "AI Assistant" at bounding box center [281, 142] width 328 height 18
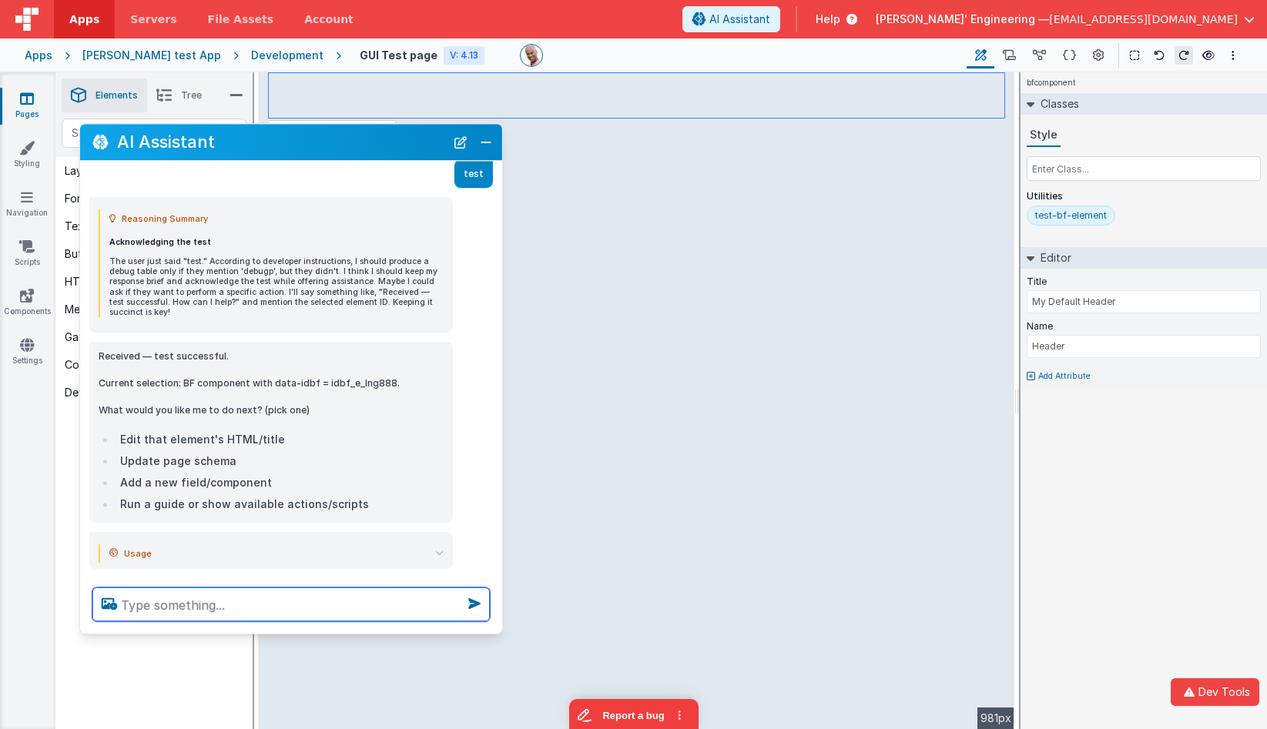
scroll to position [72, 0]
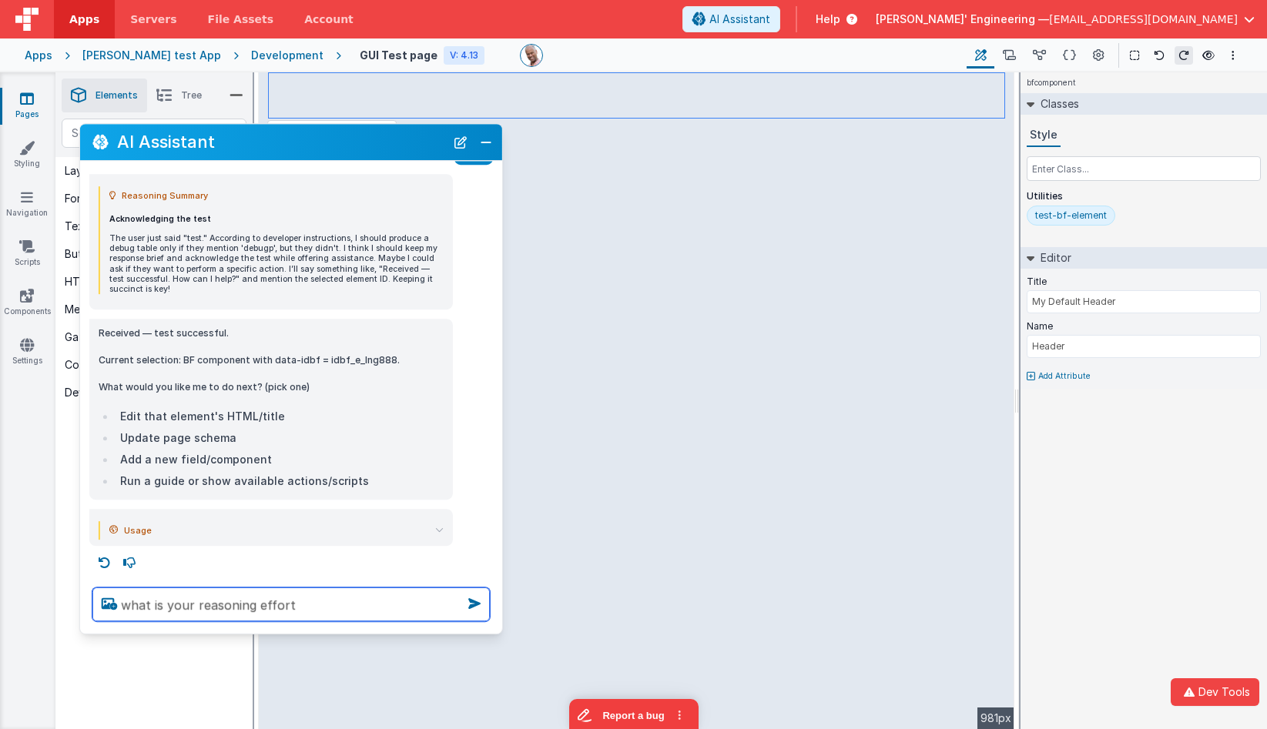
type textarea "what is your reasoning effort"
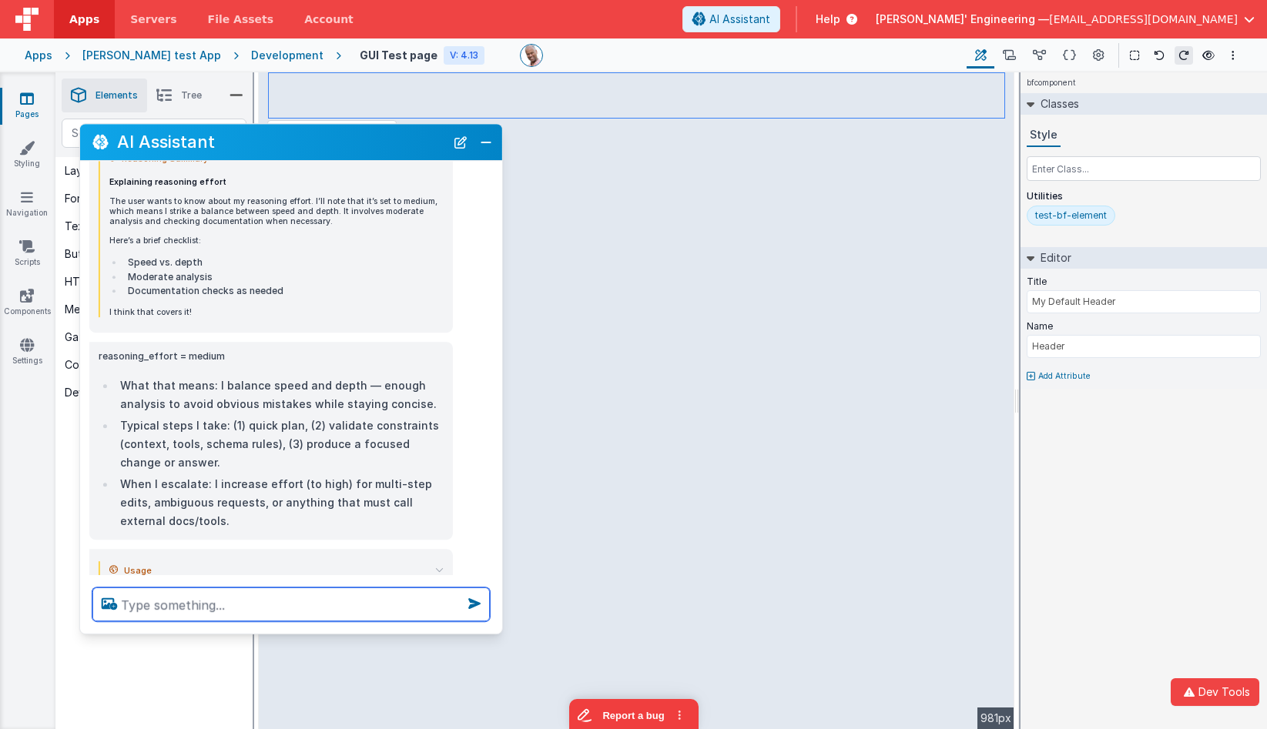
scroll to position [545, 0]
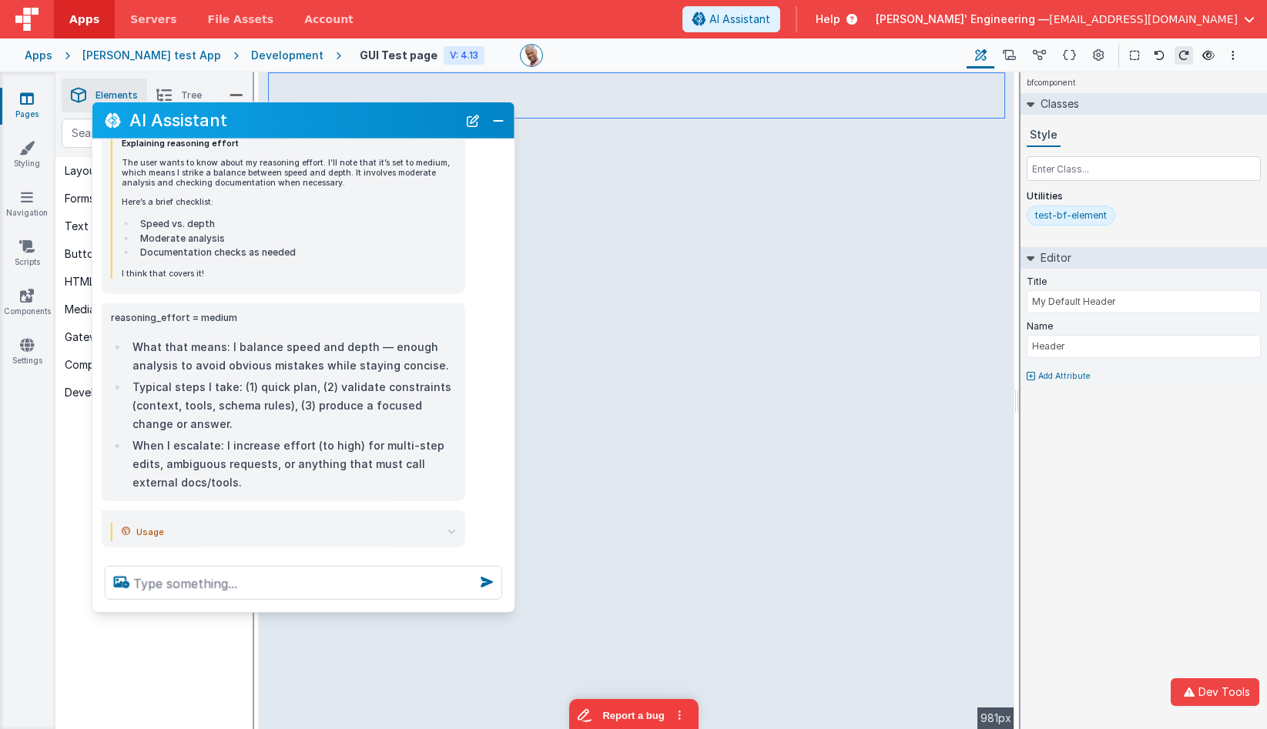
drag, startPoint x: 321, startPoint y: 138, endPoint x: 344, endPoint y: 114, distance: 33.2
click at [334, 116] on h2 "AI Assistant" at bounding box center [293, 120] width 328 height 18
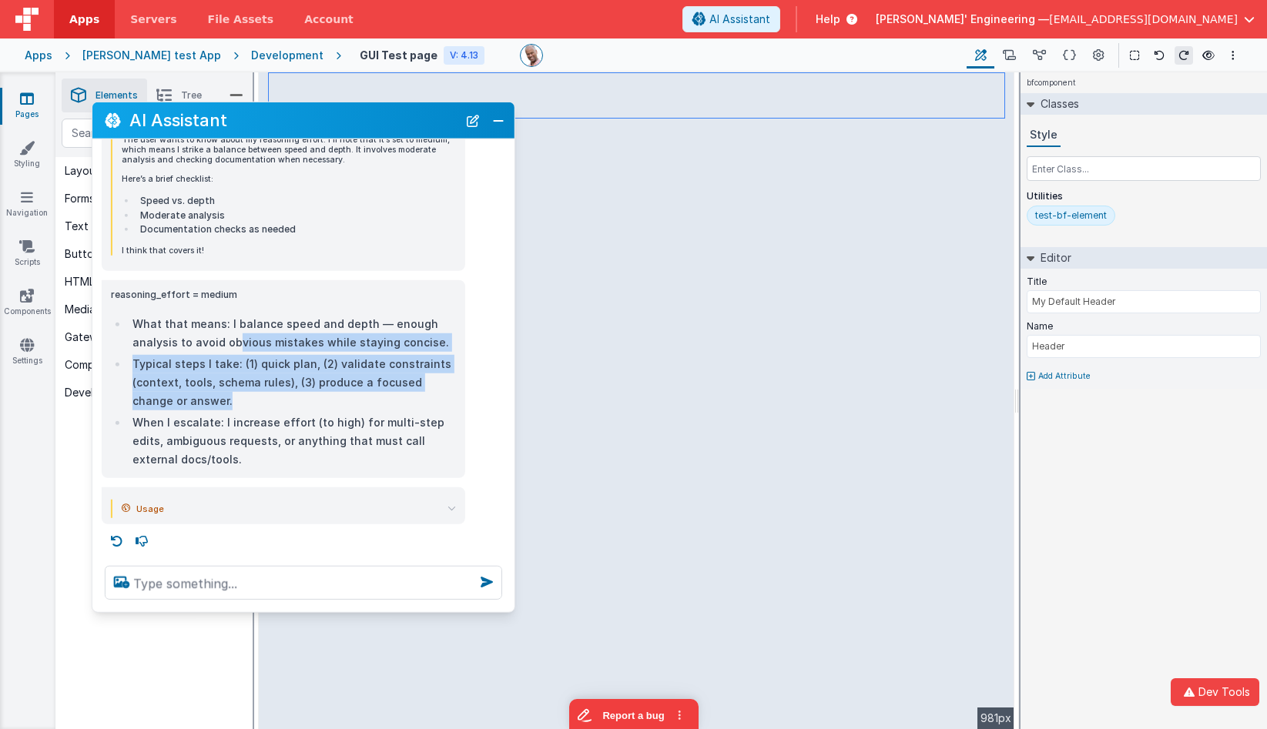
scroll to position [567, 0]
drag, startPoint x: 231, startPoint y: 401, endPoint x: 243, endPoint y: 317, distance: 84.8
click at [243, 317] on ul "What that means: I balance speed and depth — enough analysis to avoid obvious m…" at bounding box center [283, 393] width 345 height 154
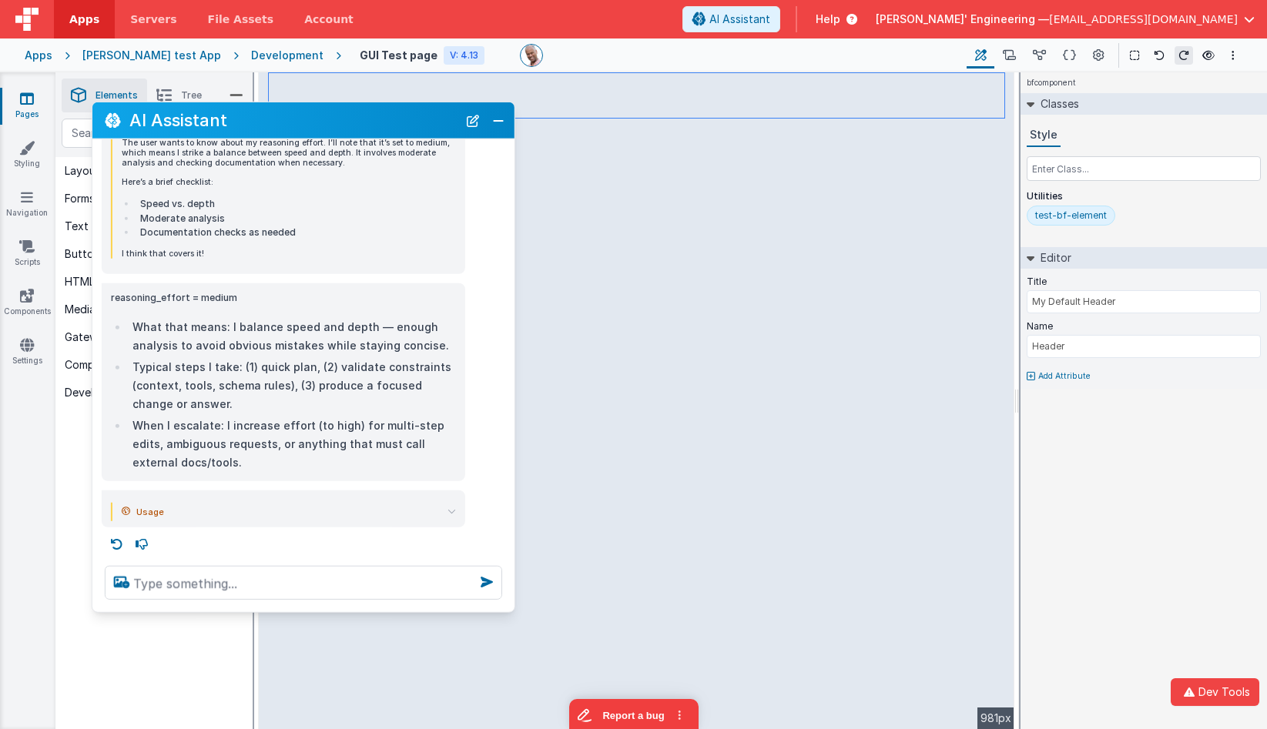
click at [243, 317] on div "reasoning_effort = medium What that means: I balance speed and depth — enough a…" at bounding box center [283, 381] width 345 height 183
click at [256, 591] on textarea at bounding box center [303, 583] width 397 height 34
click at [331, 408] on li "Typical steps I take: (1) quick plan, (2) validate constraints (context, tools,…" at bounding box center [292, 387] width 328 height 55
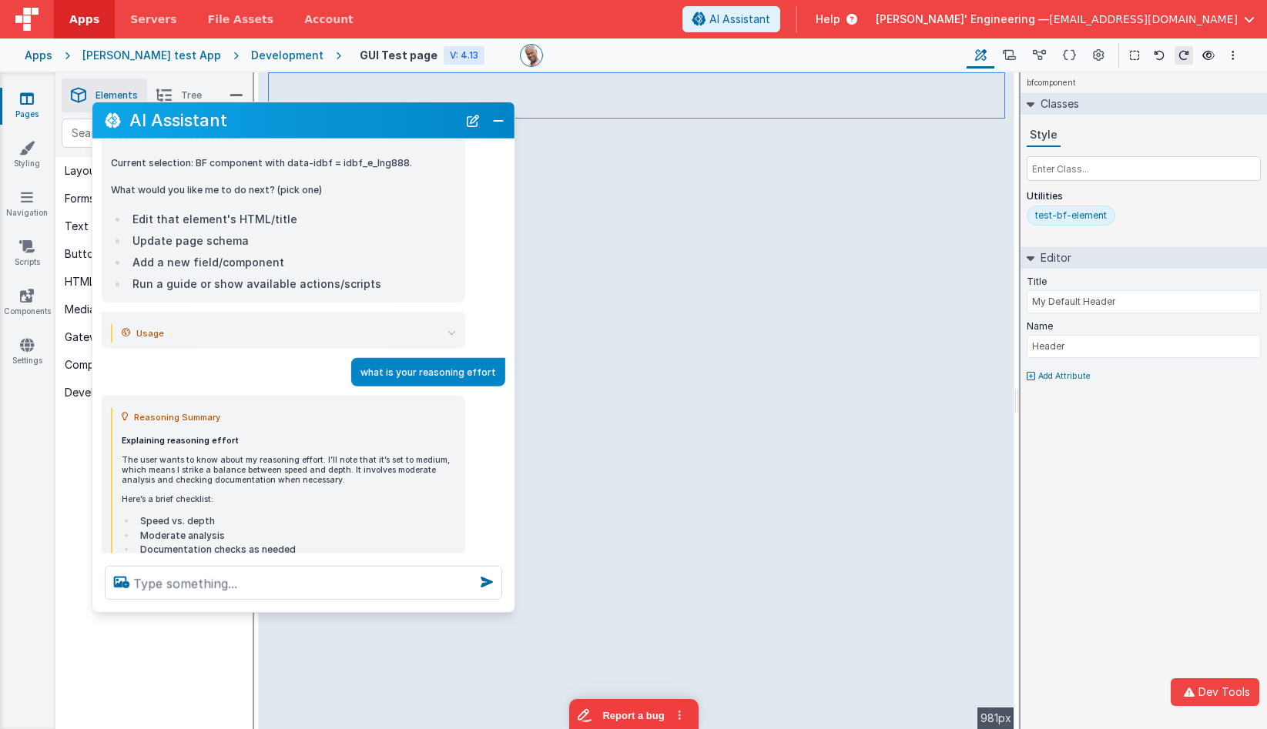
scroll to position [208, 0]
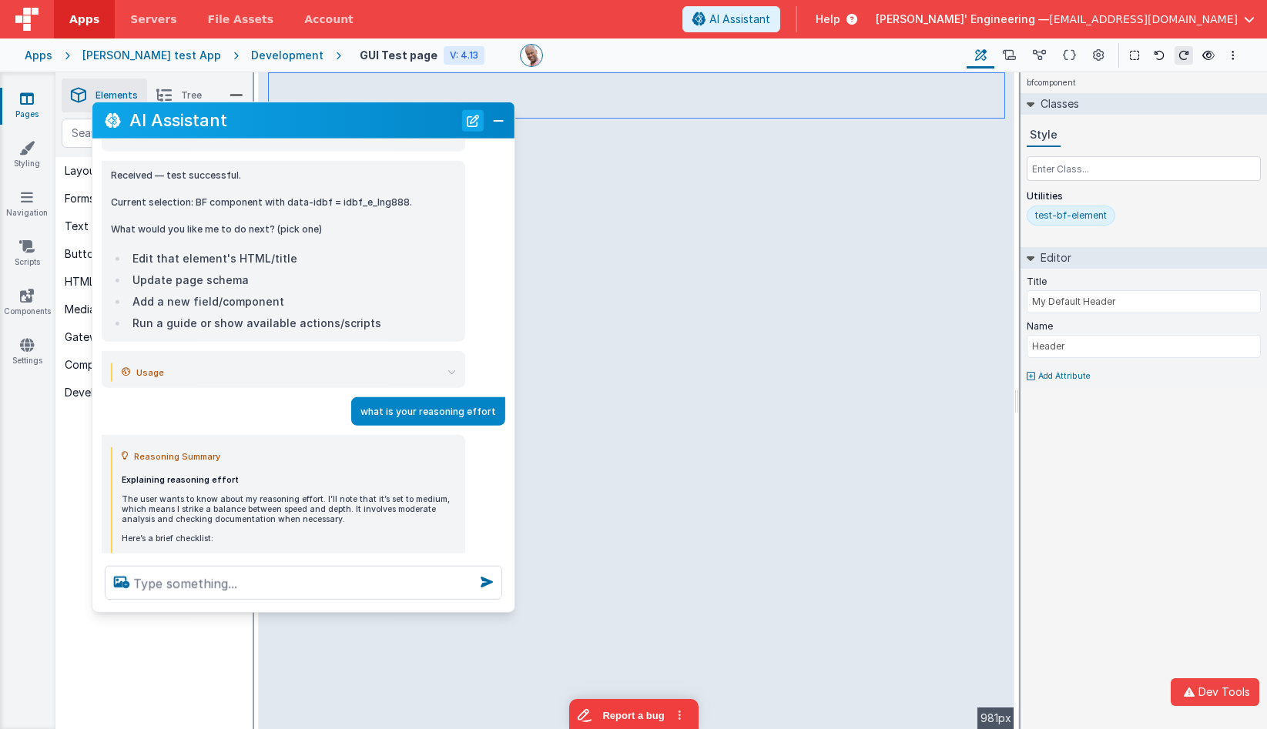
click at [471, 122] on button "New Chat" at bounding box center [473, 120] width 22 height 22
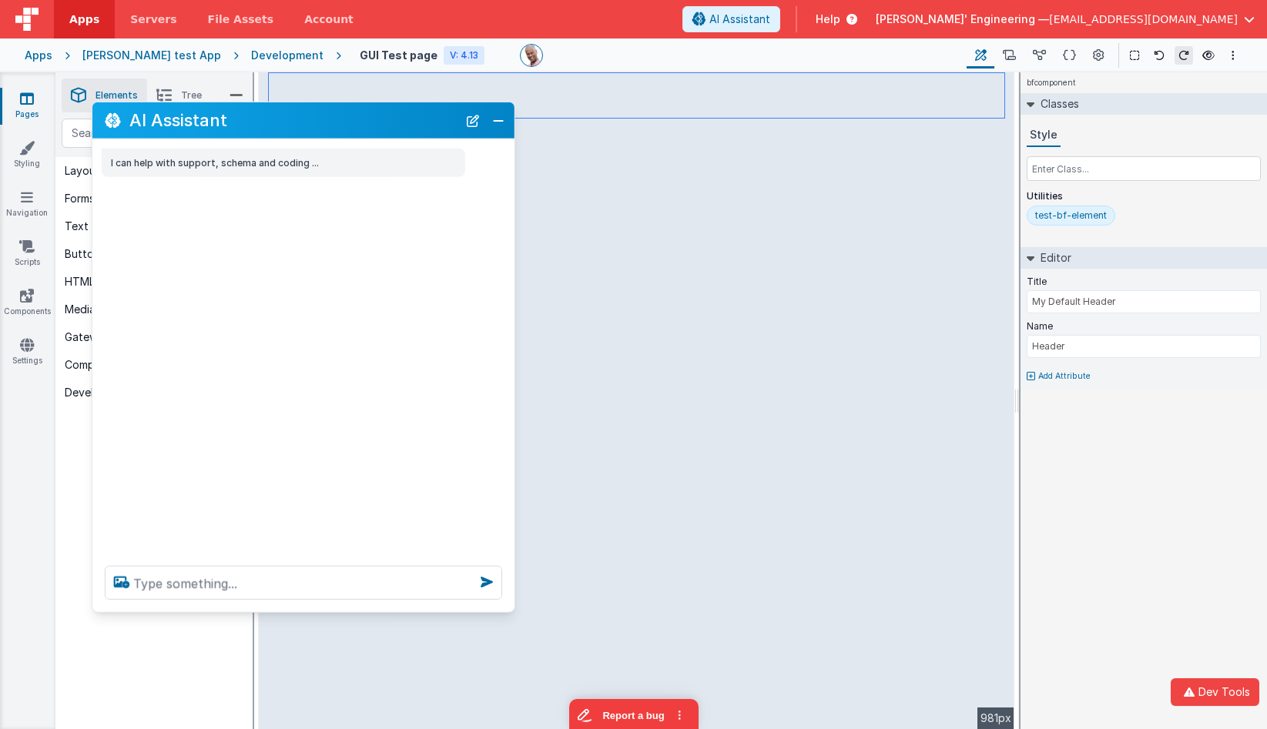
scroll to position [0, 0]
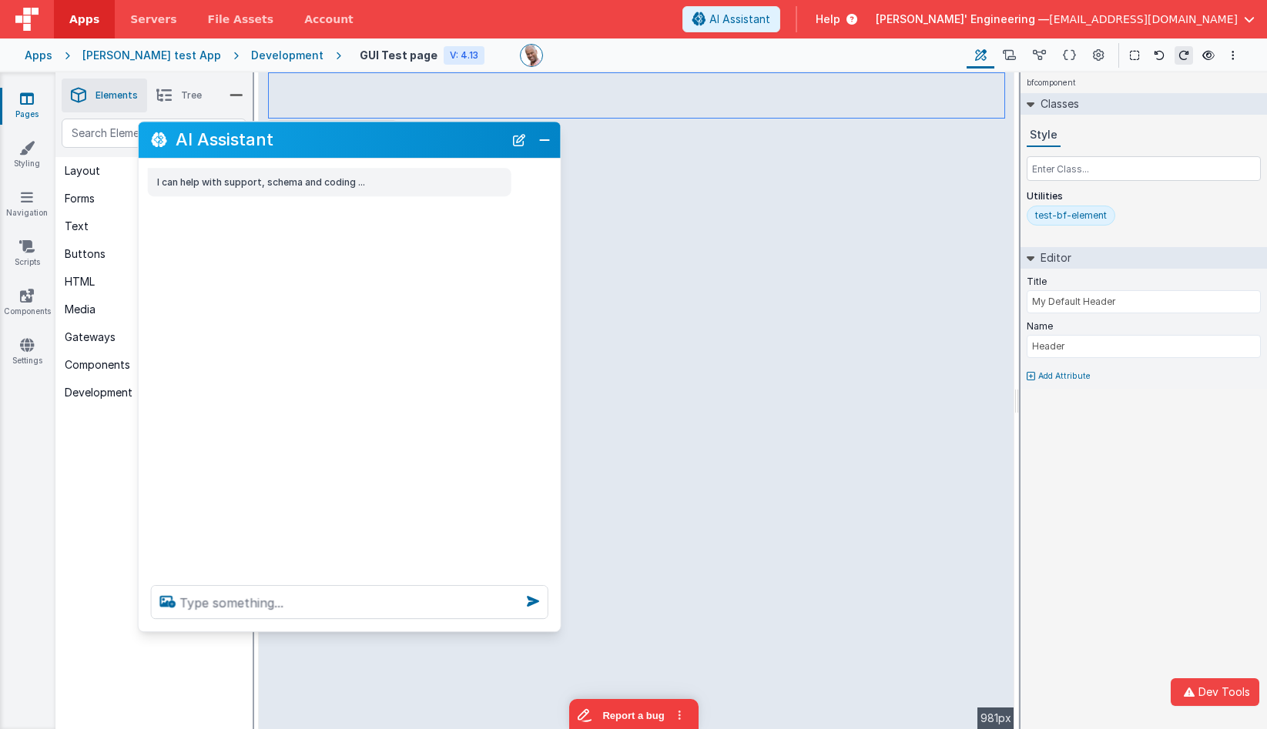
drag, startPoint x: 407, startPoint y: 122, endPoint x: 454, endPoint y: 142, distance: 50.1
click at [454, 142] on h2 "AI Assistant" at bounding box center [340, 140] width 328 height 18
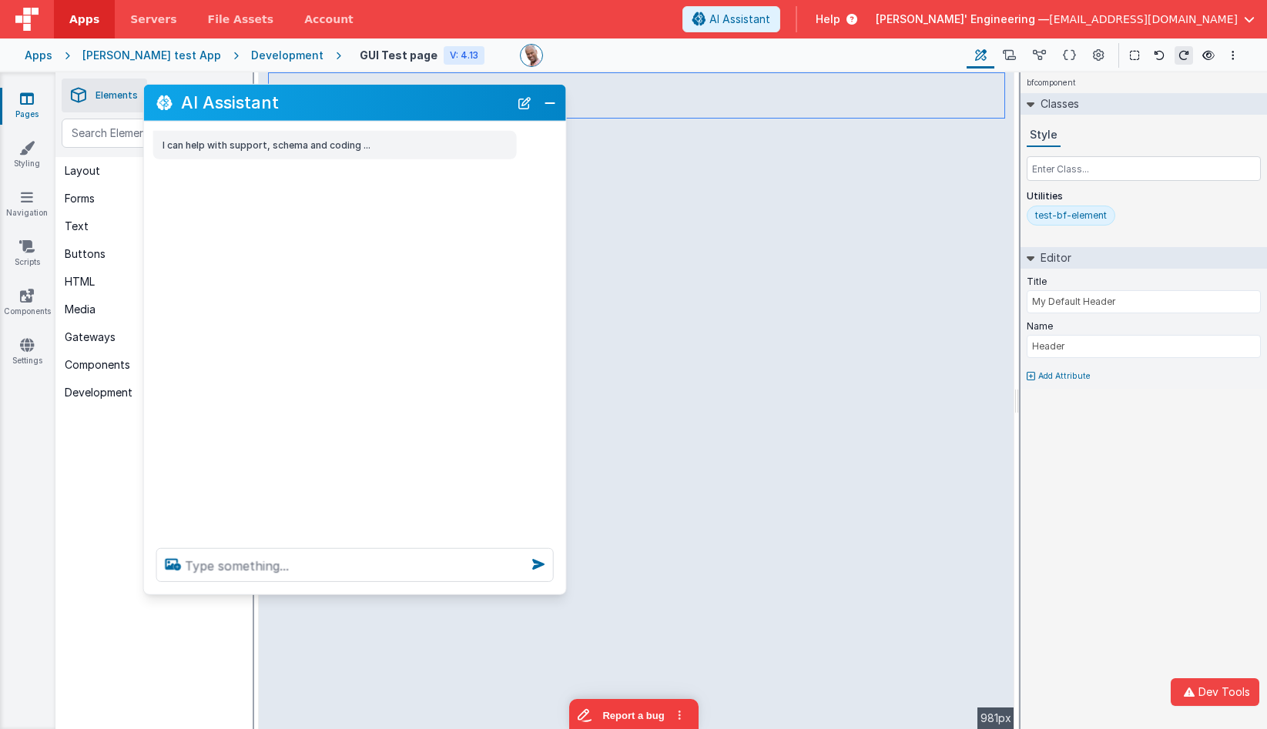
drag, startPoint x: 451, startPoint y: 154, endPoint x: 456, endPoint y: 116, distance: 38.1
click at [456, 116] on div "AI Assistant" at bounding box center [355, 103] width 422 height 36
